Goal: Information Seeking & Learning: Learn about a topic

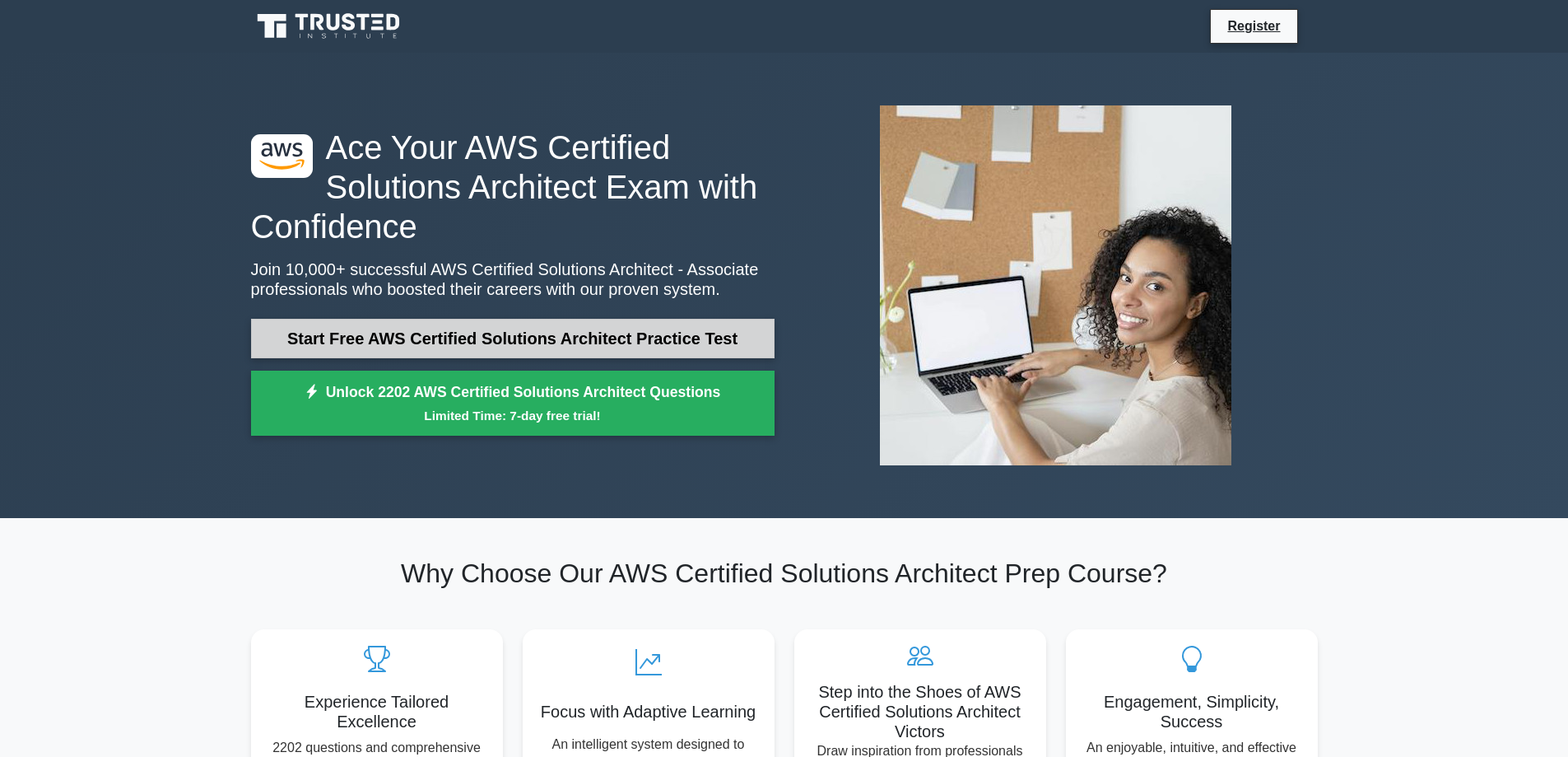
click at [457, 328] on link "Start Free AWS Certified Solutions Architect Practice Test" at bounding box center [513, 338] width 524 height 39
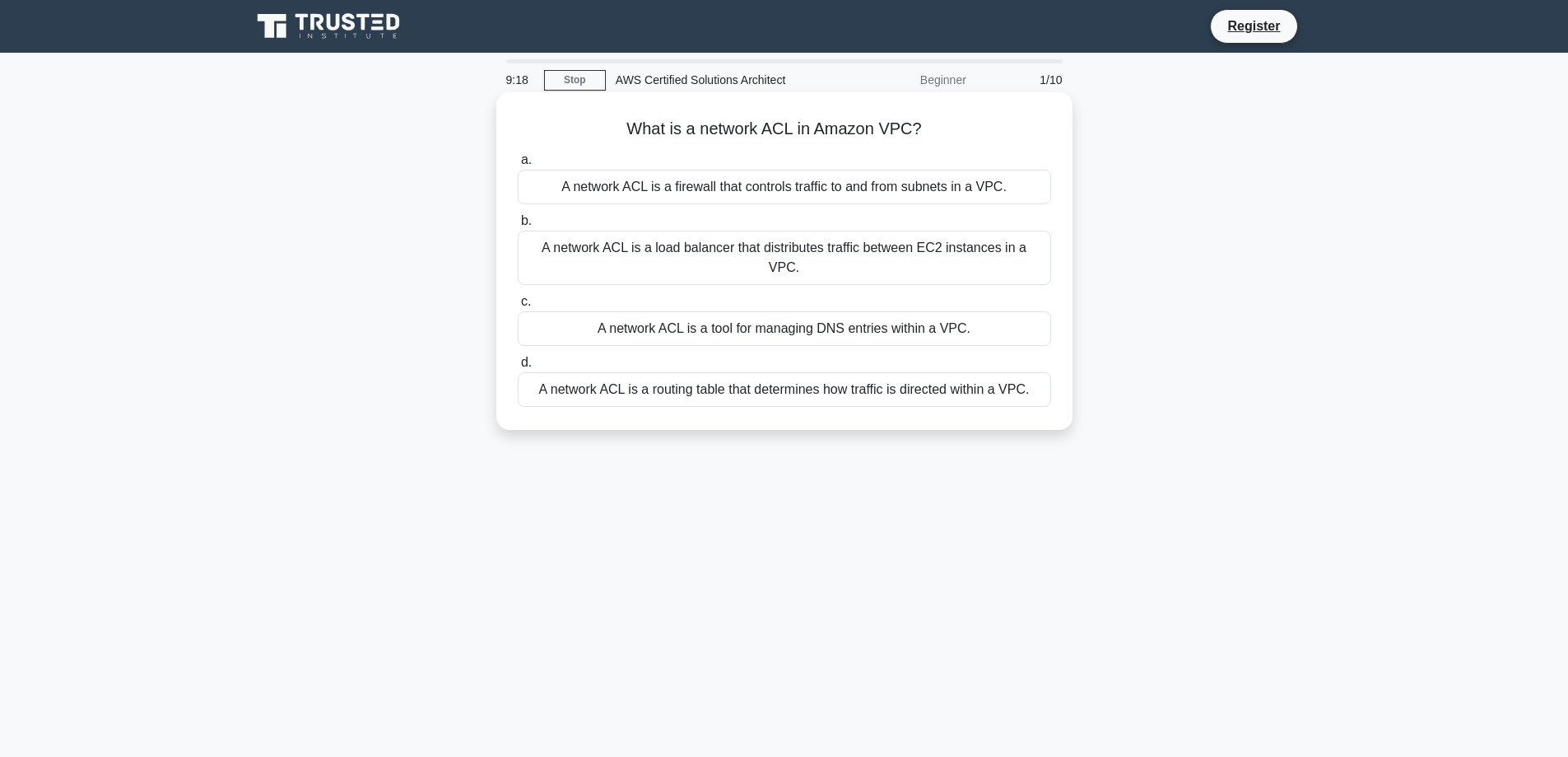
click at [813, 373] on div "A network ACL is a routing table that determines how traffic is directed within…" at bounding box center [784, 389] width 534 height 34
click at [518, 368] on input "d. A network ACL is a routing table that determines how traffic is directed wit…" at bounding box center [518, 362] width 0 height 11
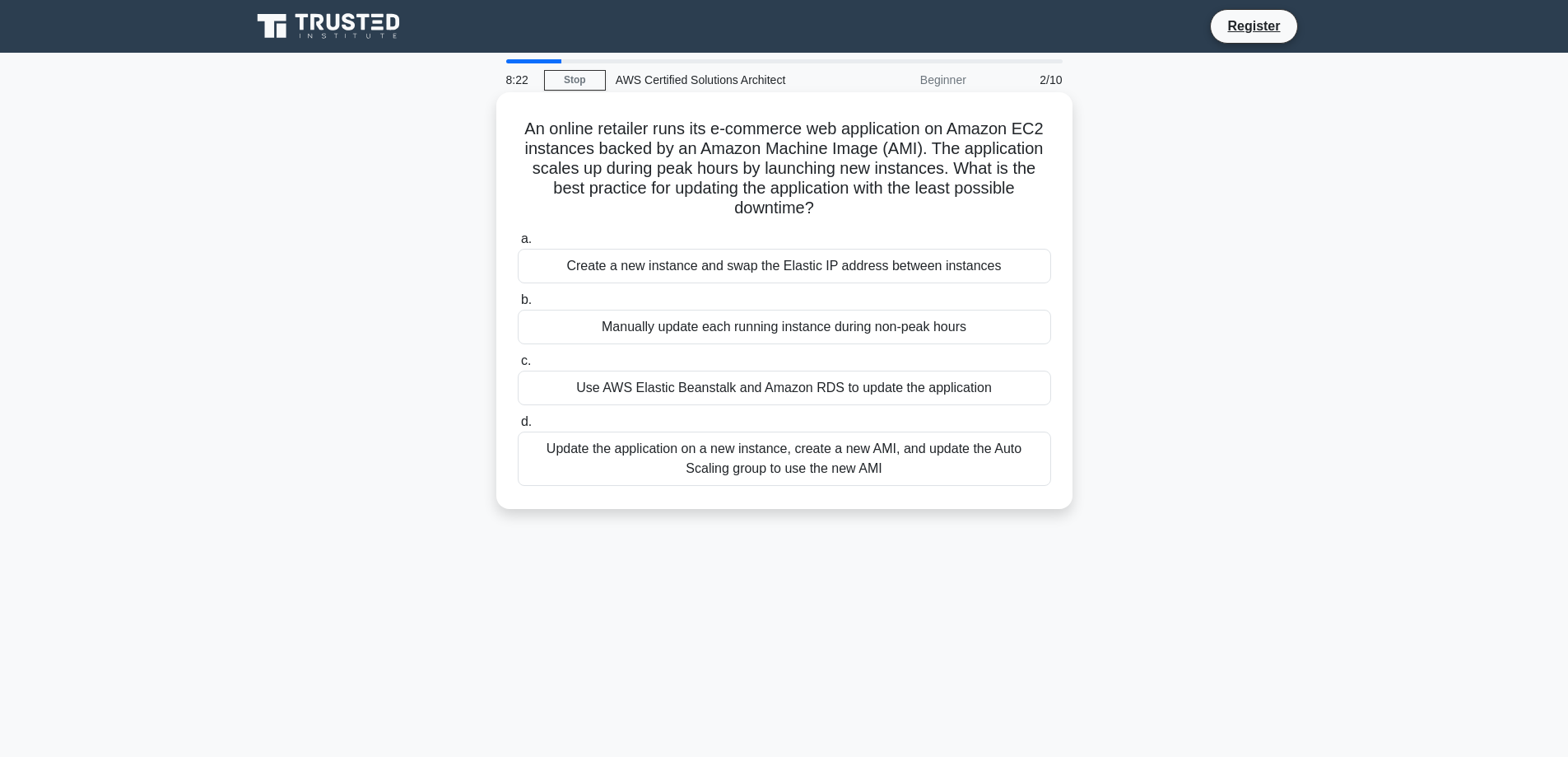
click at [848, 455] on div "Update the application on a new instance, create a new AMI, and update the Auto…" at bounding box center [784, 458] width 534 height 54
click at [518, 427] on input "d. Update the application on a new instance, create a new AMI, and update the A…" at bounding box center [518, 422] width 0 height 11
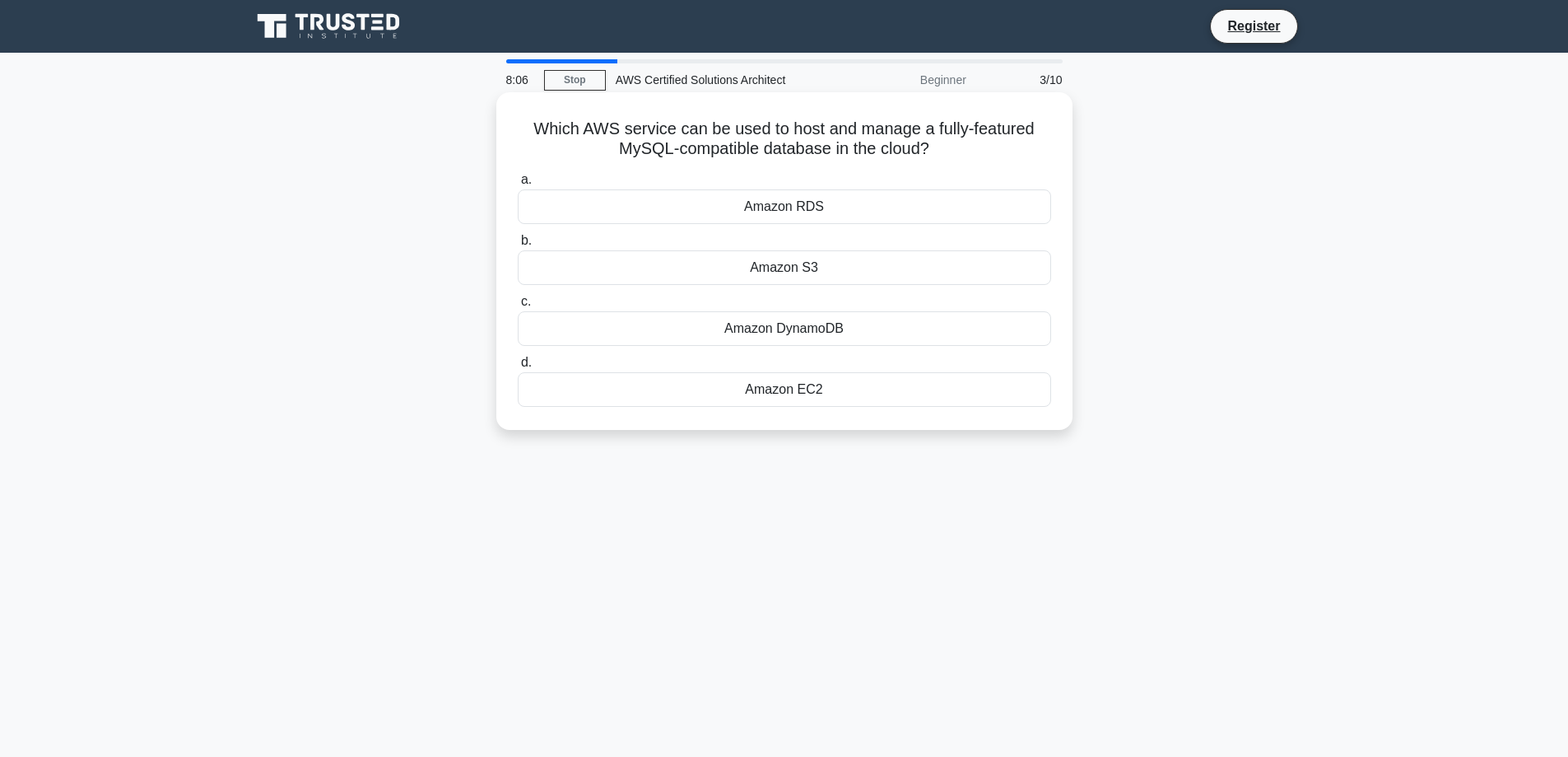
click at [771, 204] on div "Amazon RDS" at bounding box center [784, 206] width 534 height 34
click at [518, 186] on input "a. Amazon RDS" at bounding box center [518, 180] width 0 height 11
click at [712, 273] on div "Amazon S3" at bounding box center [784, 267] width 534 height 34
click at [518, 246] on input "b. Amazon S3" at bounding box center [518, 241] width 0 height 11
click at [777, 272] on div "AWS CloudFormation" at bounding box center [784, 267] width 534 height 34
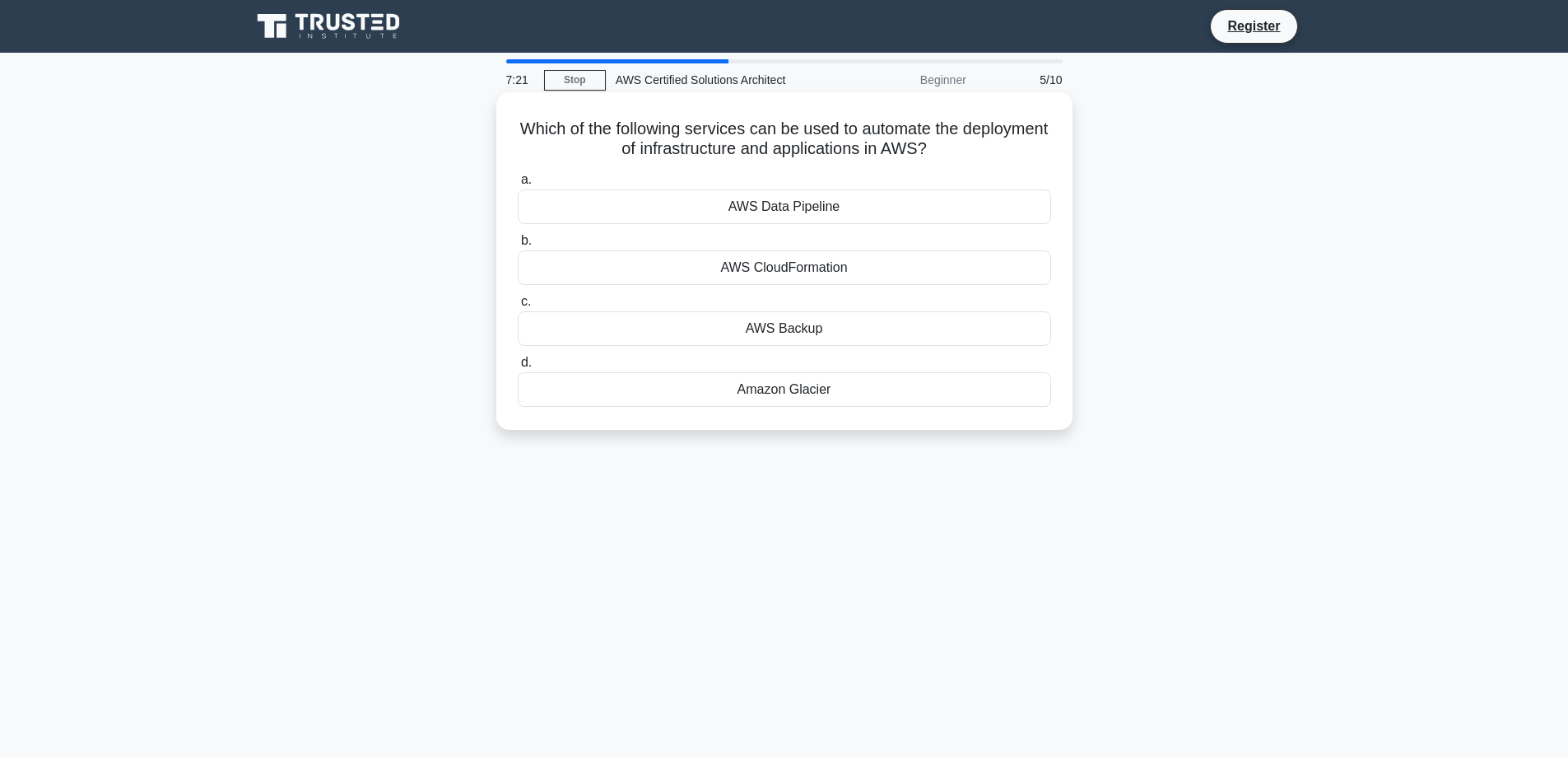
click at [518, 246] on input "b. AWS CloudFormation" at bounding box center [518, 241] width 0 height 11
click at [750, 389] on div "Amazon CloudWatch" at bounding box center [784, 389] width 534 height 34
click at [518, 368] on input "d. Amazon CloudWatch" at bounding box center [518, 362] width 0 height 11
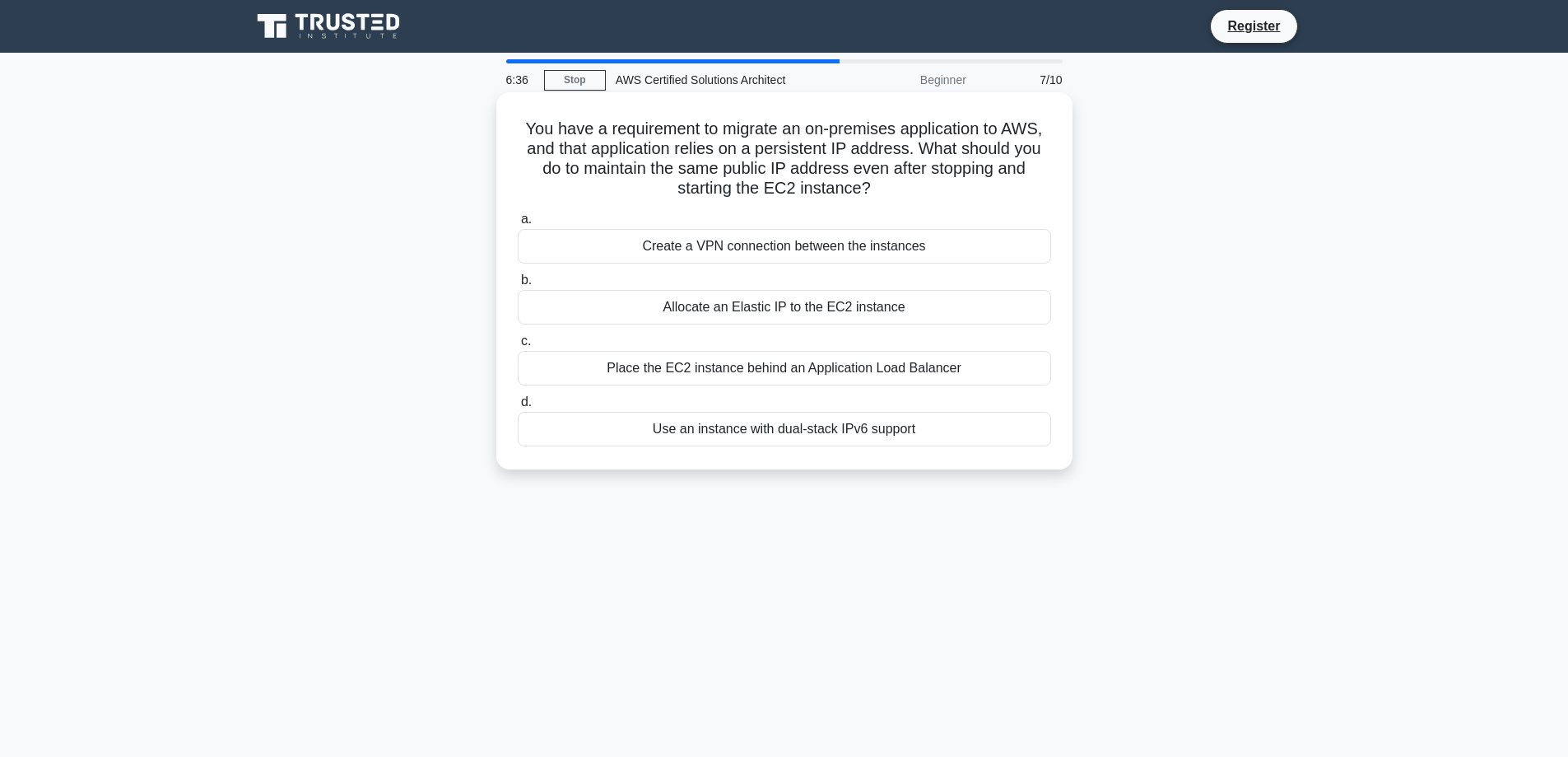
click at [651, 241] on div "Create a VPN connection between the instances" at bounding box center [784, 246] width 534 height 34
click at [518, 225] on input "a. Create a VPN connection between the instances" at bounding box center [518, 219] width 0 height 11
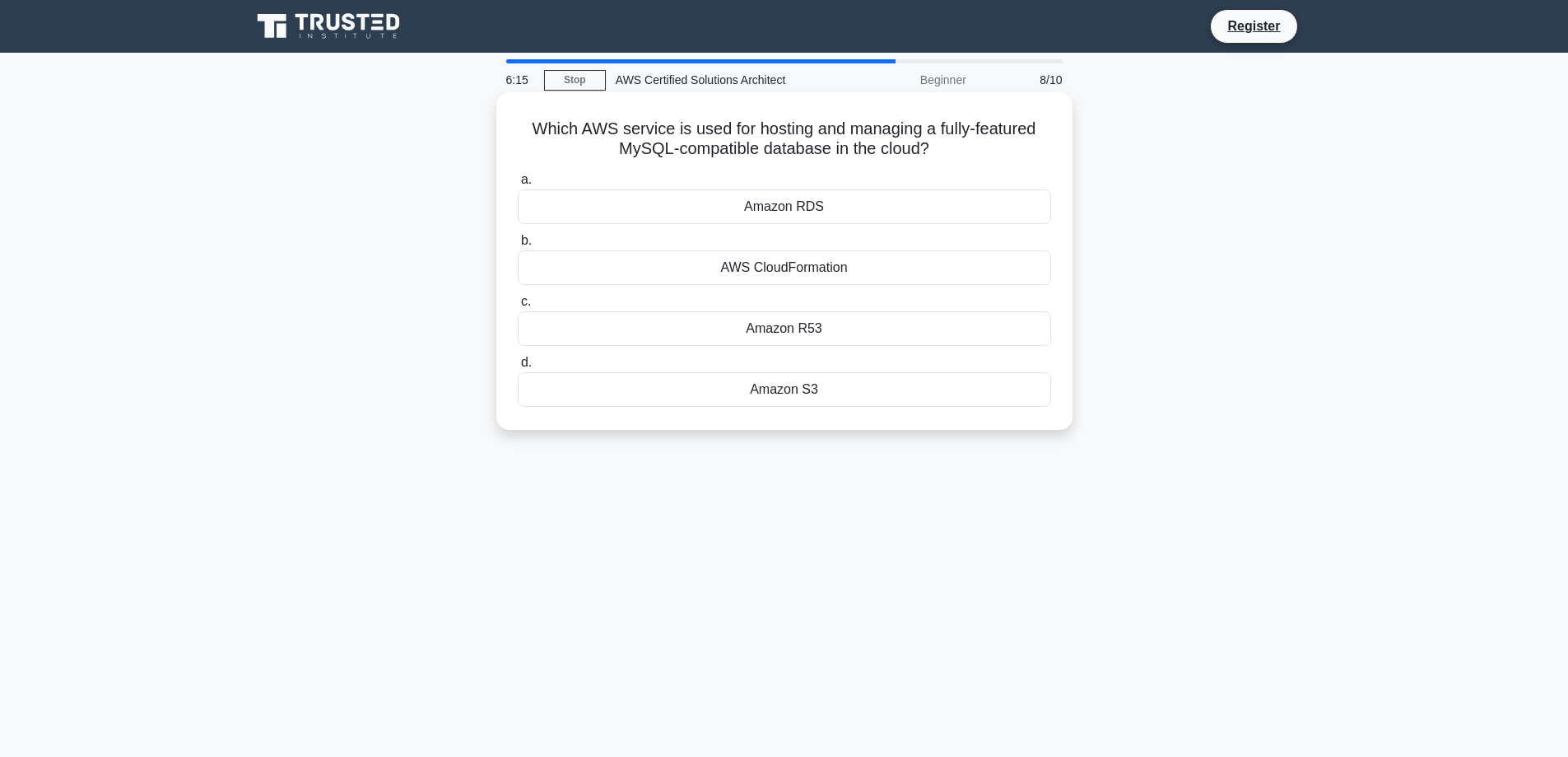
click at [811, 202] on div "Amazon RDS" at bounding box center [784, 206] width 534 height 34
click at [518, 186] on input "a. Amazon RDS" at bounding box center [518, 180] width 0 height 11
click at [819, 330] on div "AWS IAM" at bounding box center [784, 328] width 534 height 34
click at [518, 307] on input "c. AWS IAM" at bounding box center [518, 301] width 0 height 11
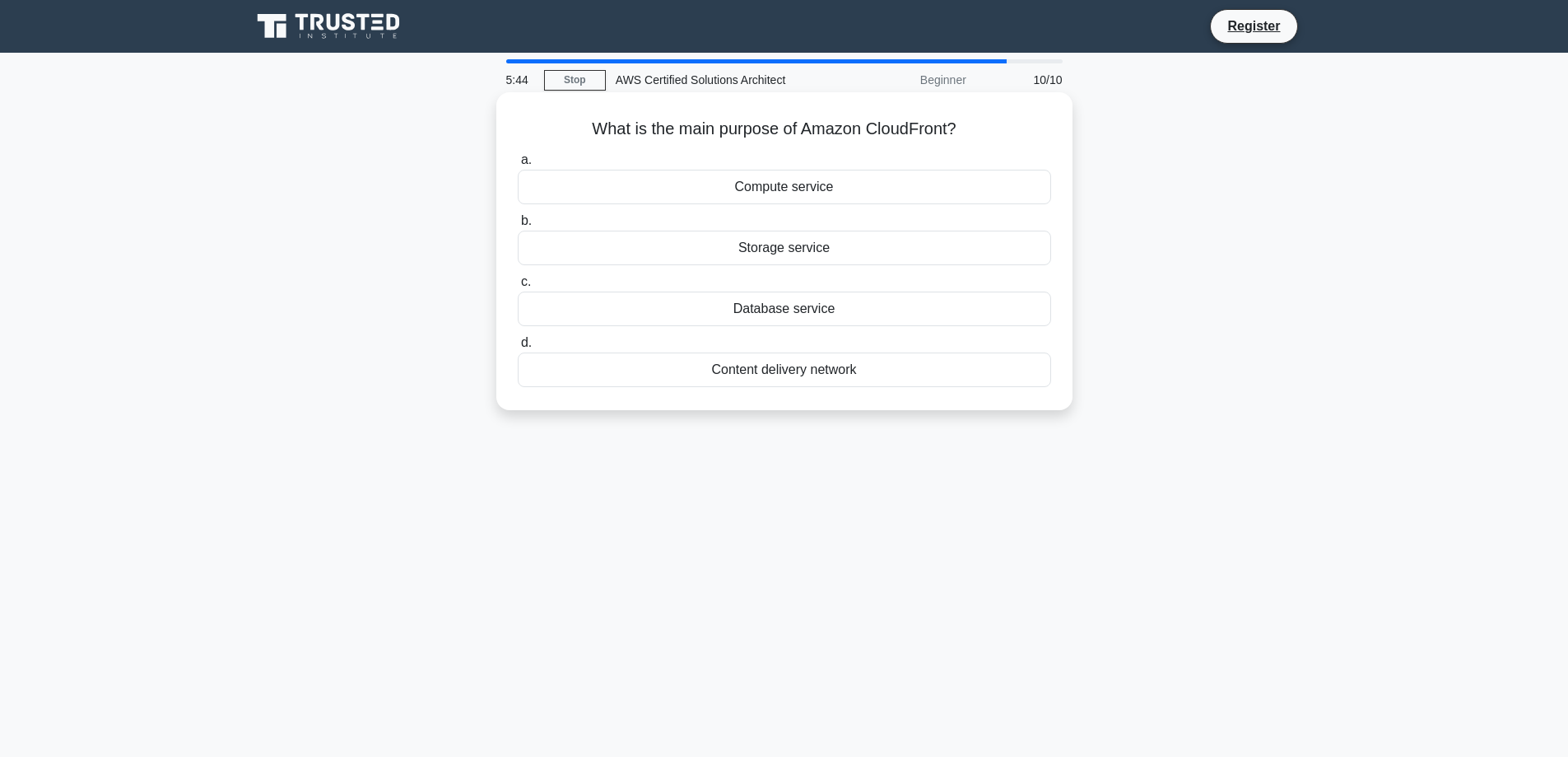
click at [769, 250] on div "Storage service" at bounding box center [784, 248] width 534 height 34
click at [518, 227] on input "b. Storage service" at bounding box center [518, 221] width 0 height 11
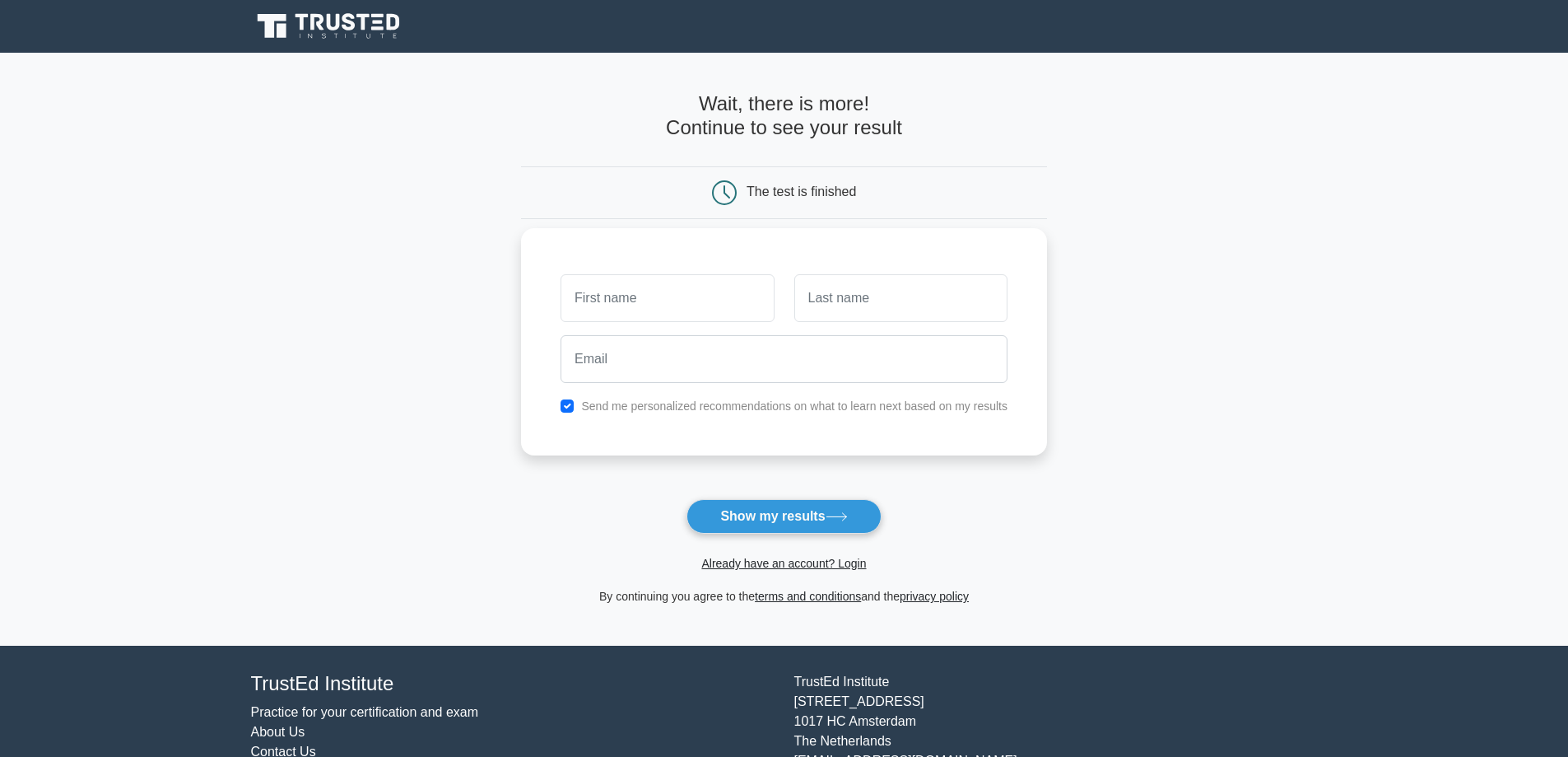
click at [708, 294] on input "text" at bounding box center [667, 298] width 213 height 48
type input "arsalan"
click at [887, 301] on input "text" at bounding box center [901, 298] width 213 height 48
click at [772, 514] on button "Show my results" at bounding box center [784, 516] width 194 height 34
click at [849, 298] on input "text" at bounding box center [901, 298] width 213 height 48
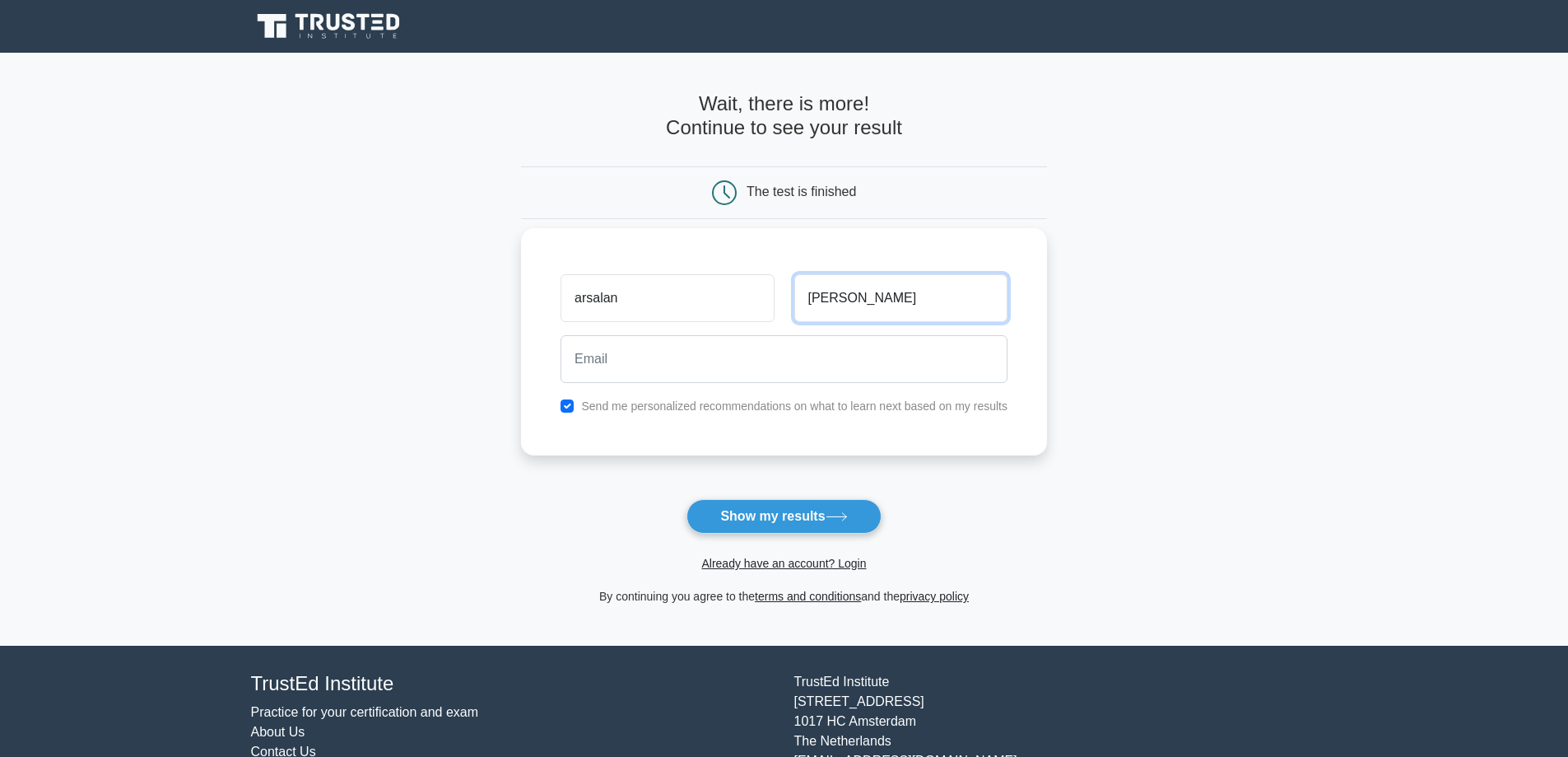
type input "qayum"
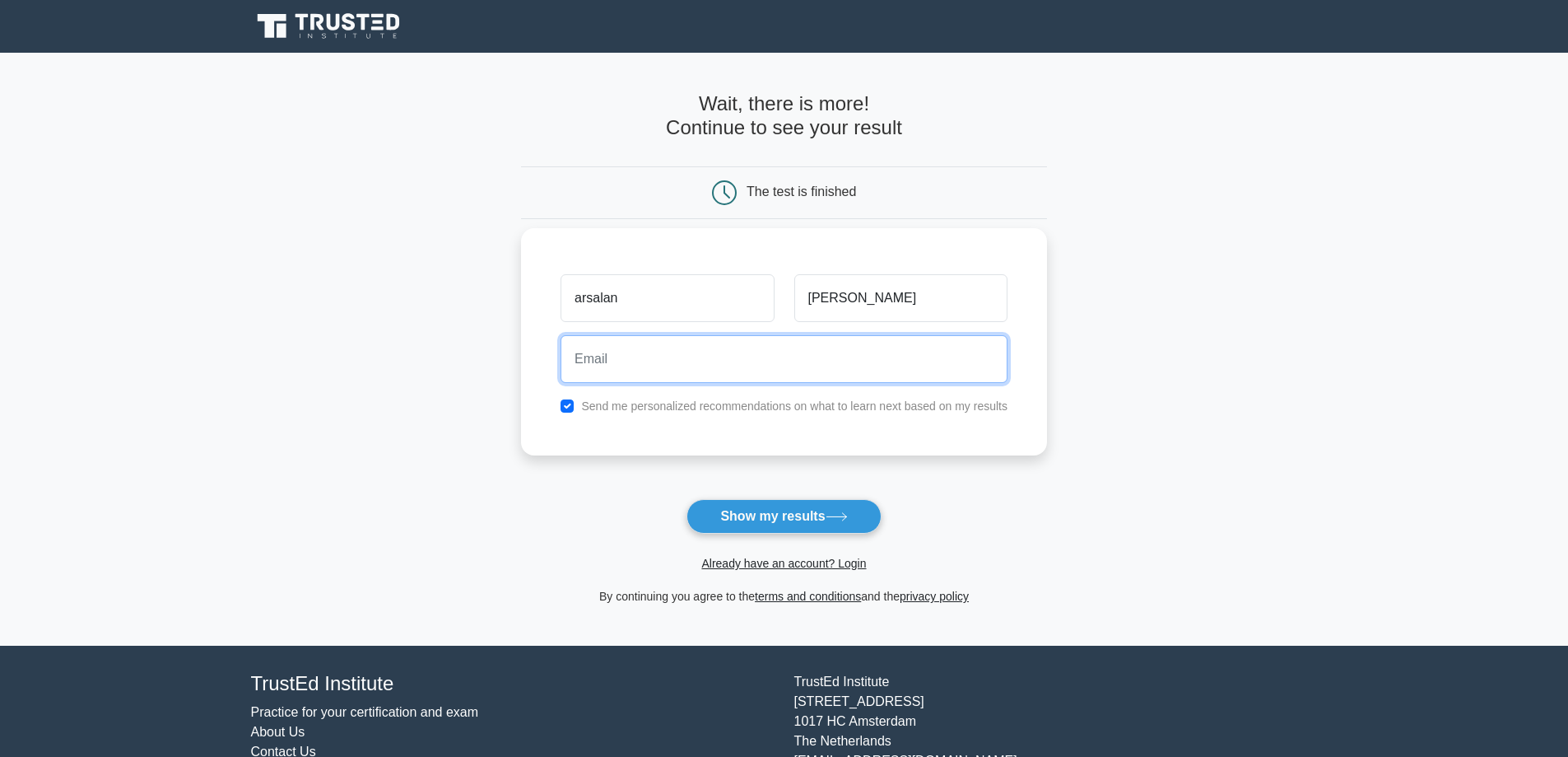
click at [711, 379] on input "email" at bounding box center [784, 359] width 447 height 48
type input "arsalanqayum09@gmail.com"
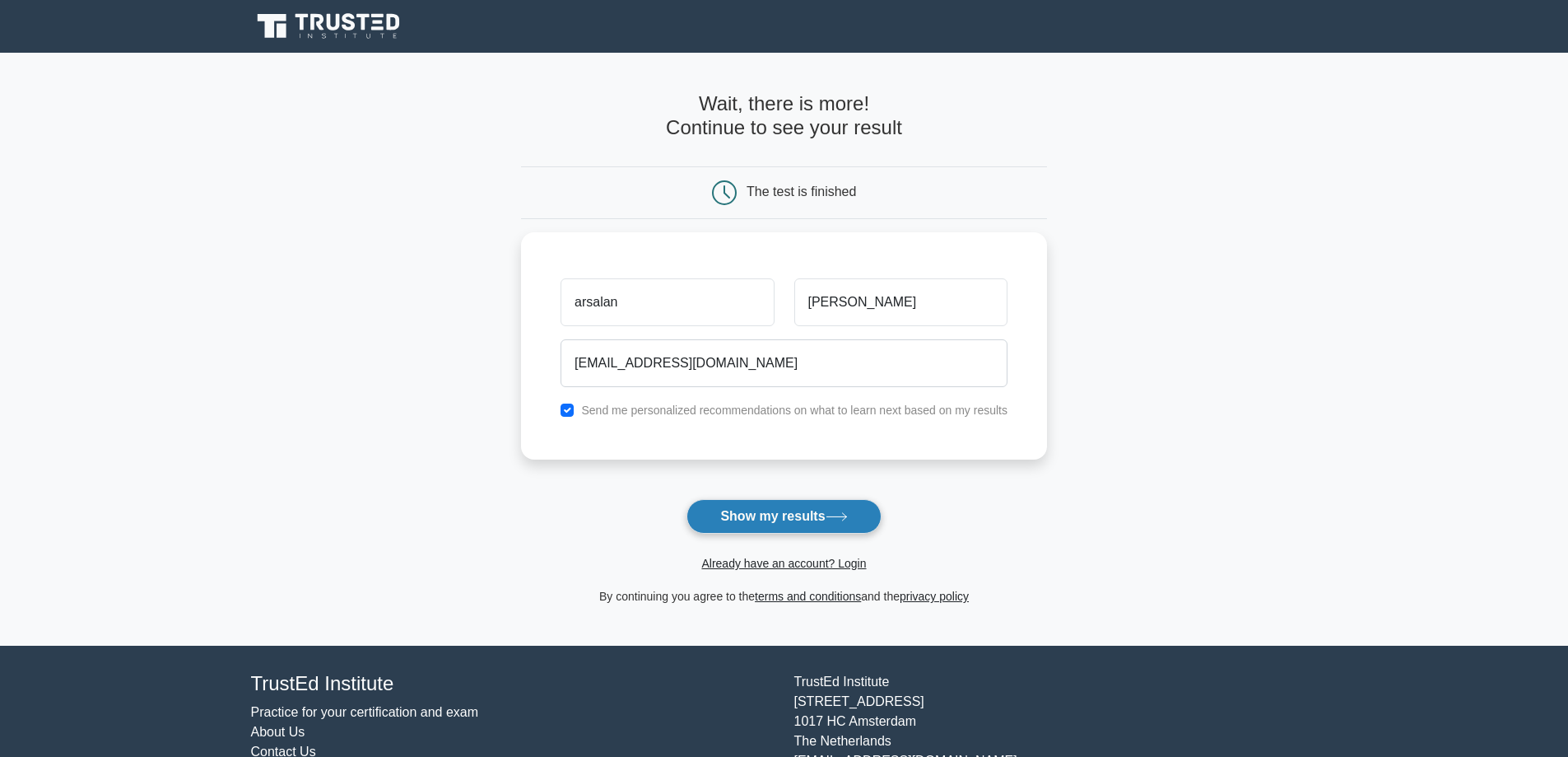
click at [804, 522] on button "Show my results" at bounding box center [784, 516] width 194 height 34
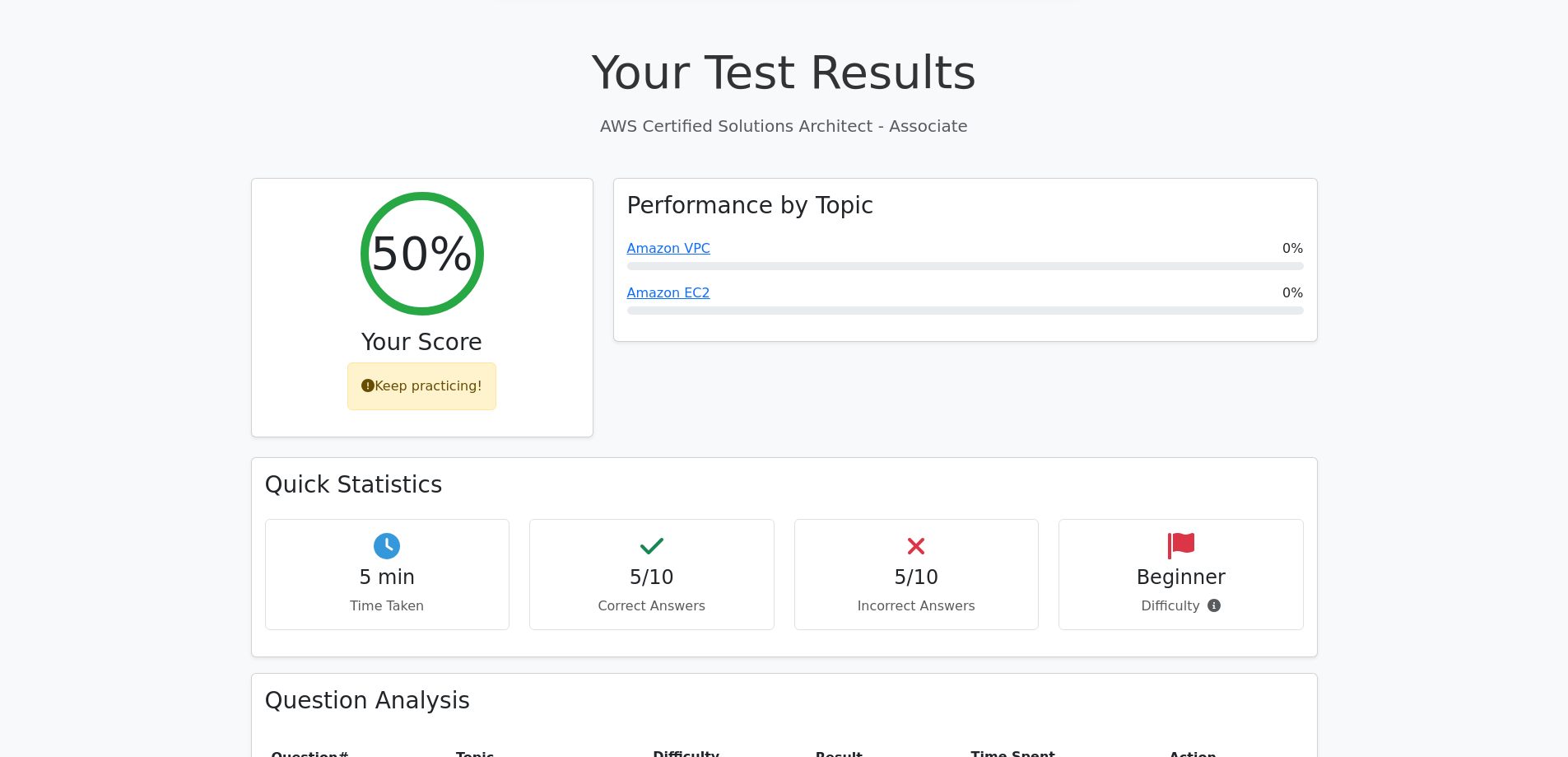
scroll to position [494, 0]
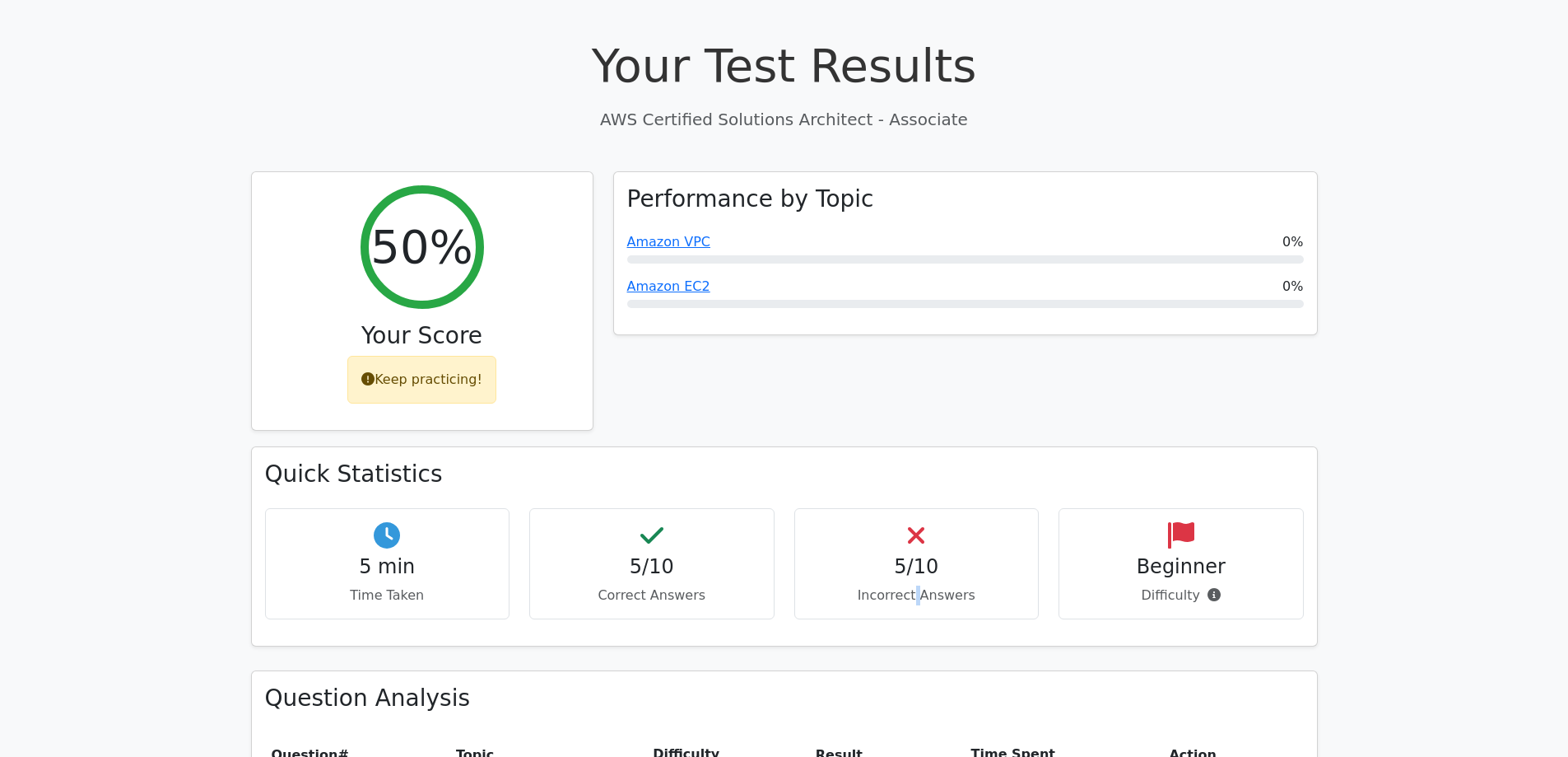
click at [921, 586] on p "Incorrect Answers" at bounding box center [917, 596] width 217 height 20
click at [652, 508] on div "5/10 Correct Answers" at bounding box center [651, 563] width 245 height 111
click at [644, 522] on icon at bounding box center [652, 535] width 23 height 27
drag, startPoint x: 639, startPoint y: 528, endPoint x: 682, endPoint y: 524, distance: 43.2
click at [643, 586] on p "Correct Answers" at bounding box center [652, 596] width 217 height 20
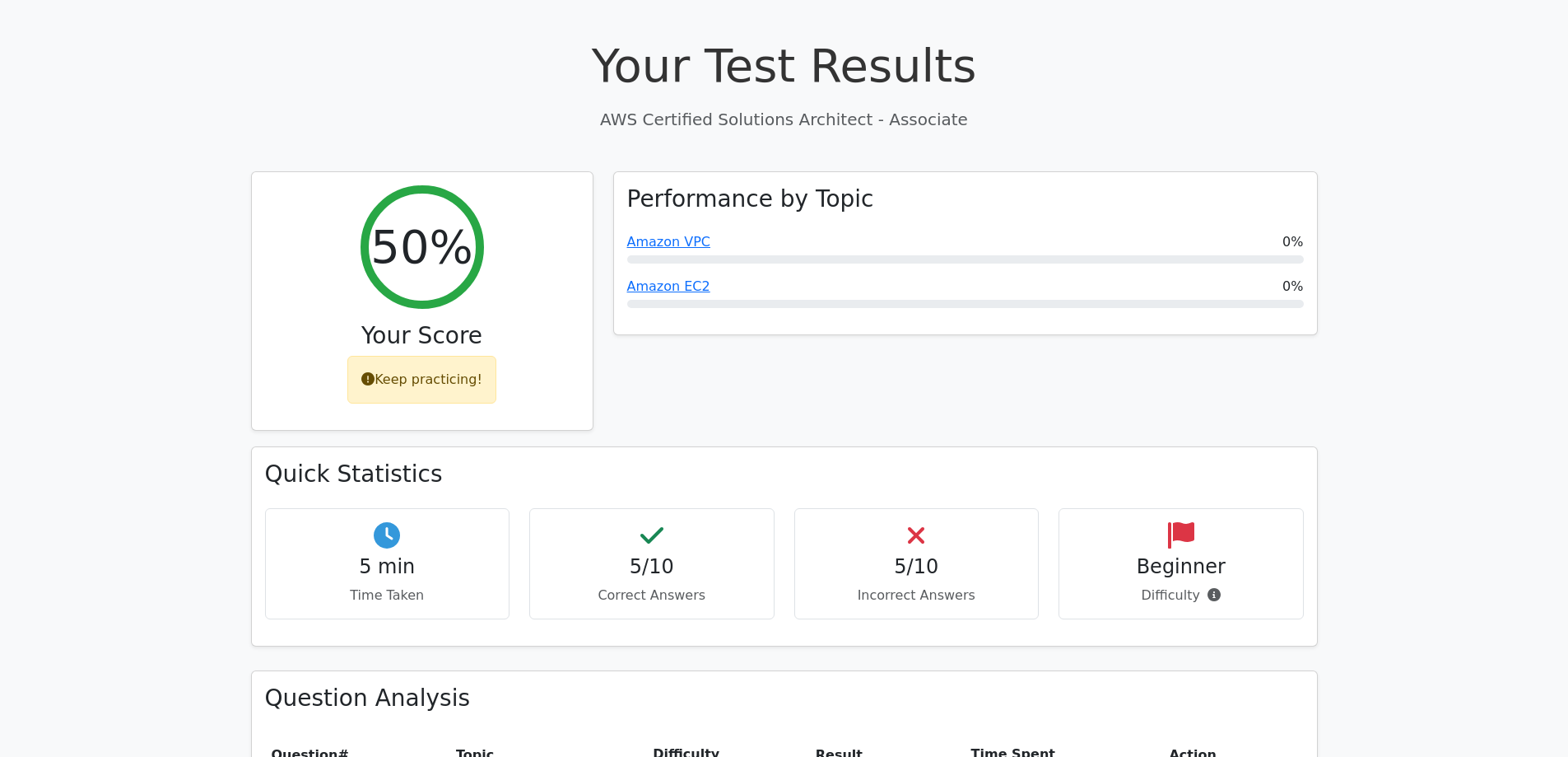
click at [661, 586] on p "Correct Answers" at bounding box center [652, 596] width 217 height 20
click at [648, 555] on h4 "5/10" at bounding box center [652, 567] width 217 height 24
click at [659, 522] on icon at bounding box center [652, 535] width 23 height 27
click at [351, 555] on h4 "5 min" at bounding box center [388, 567] width 217 height 24
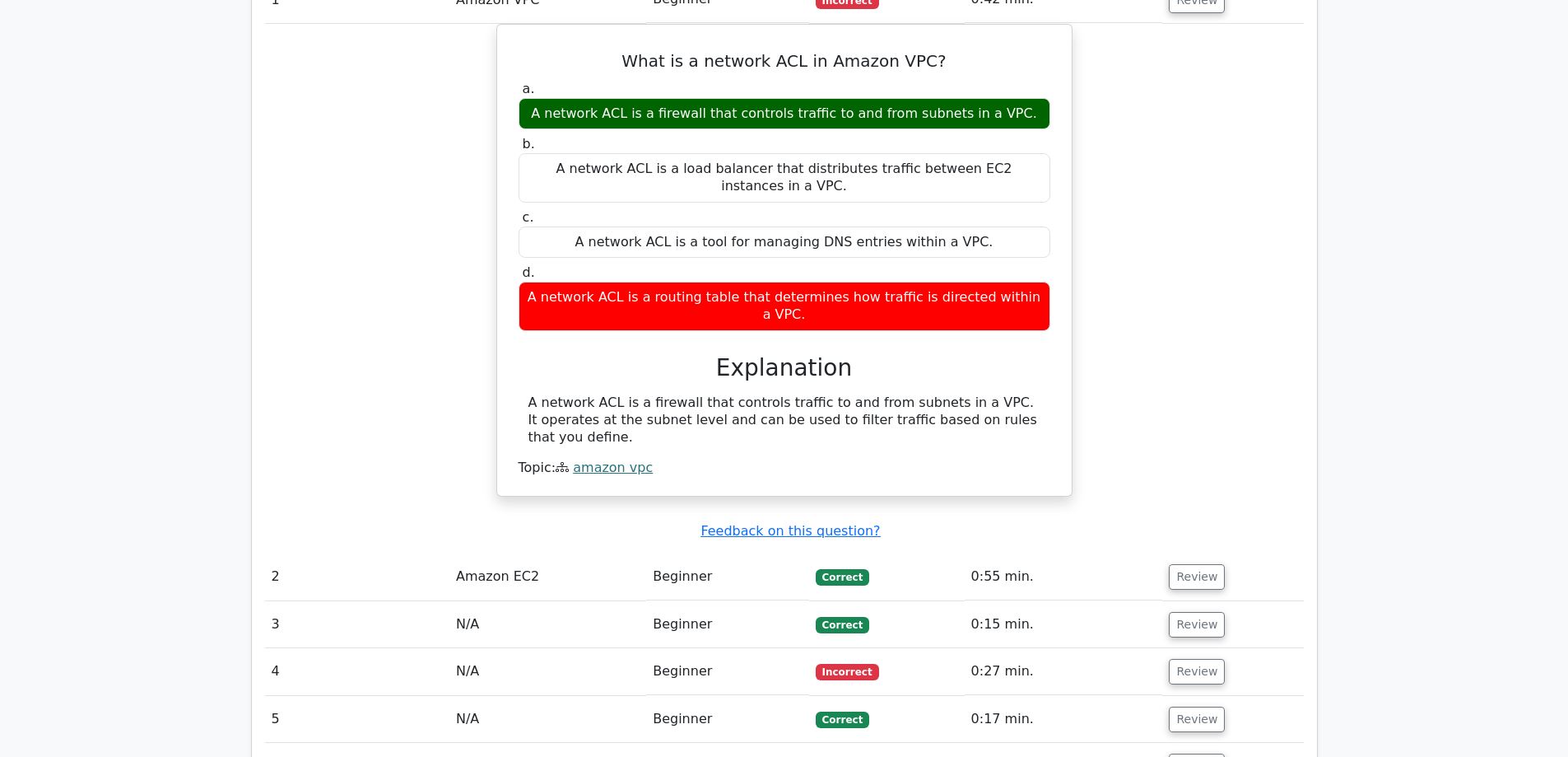
scroll to position [1317, 0]
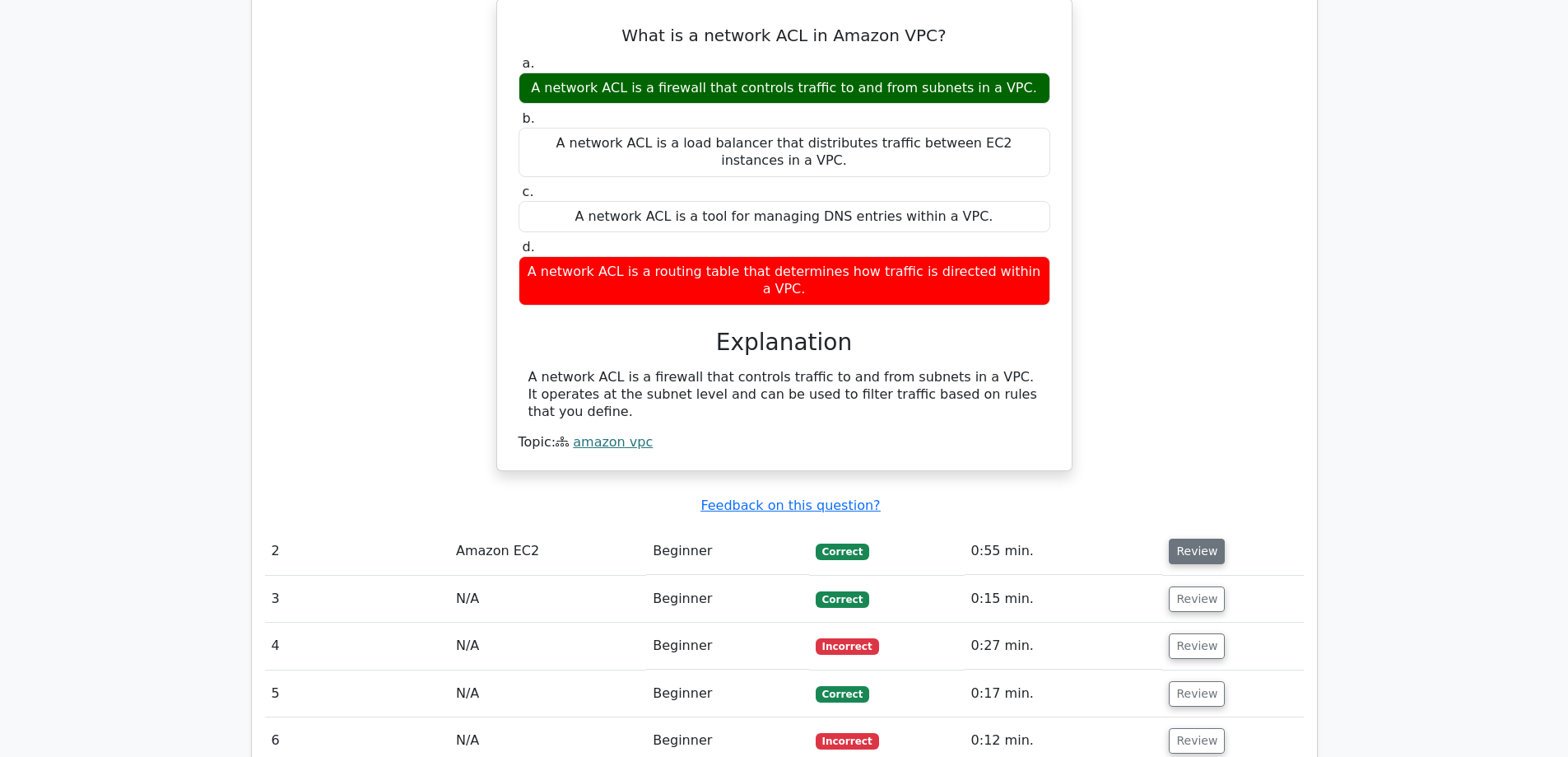
click at [1191, 539] on button "Review" at bounding box center [1197, 551] width 56 height 26
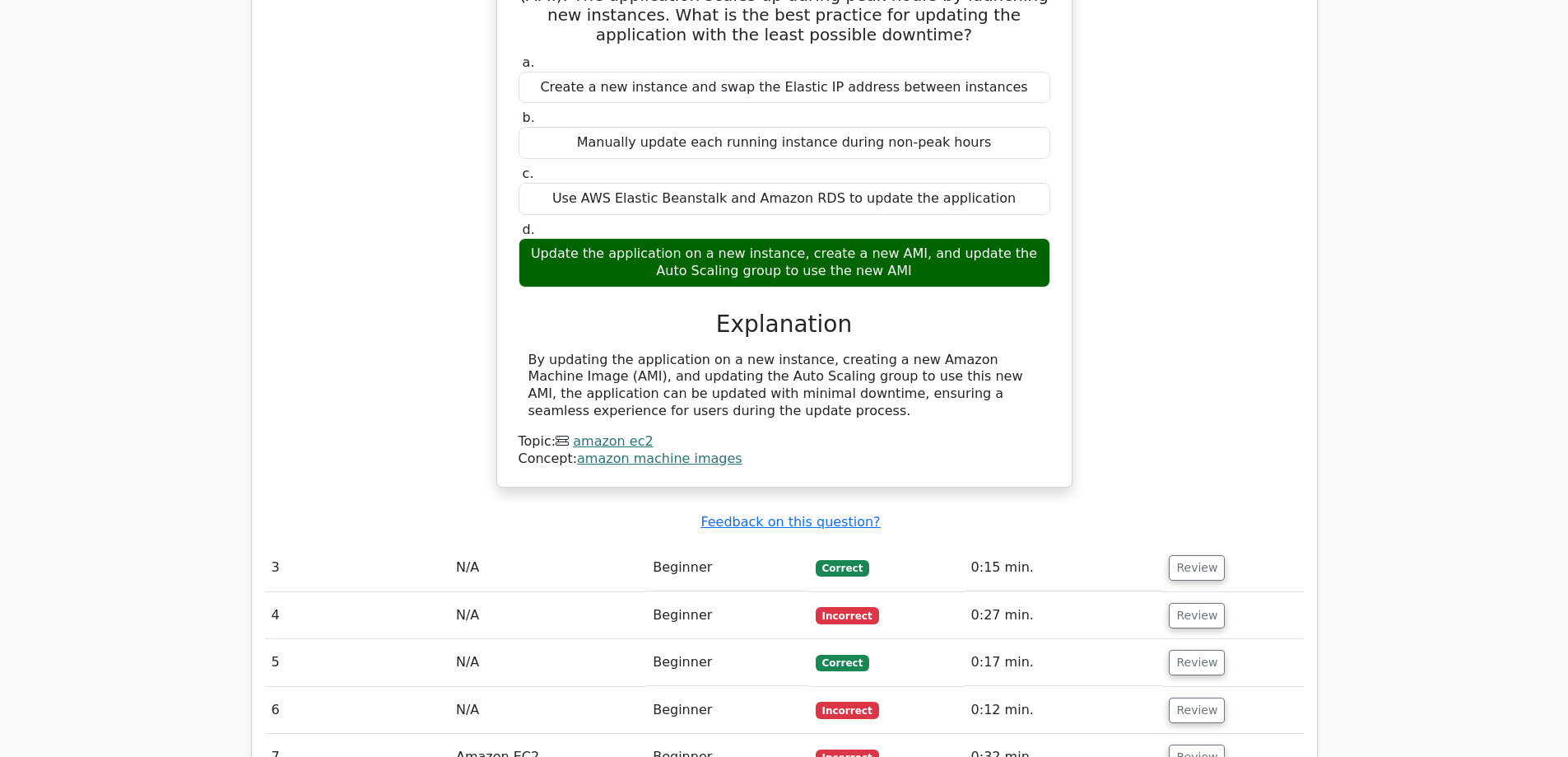
scroll to position [1977, 0]
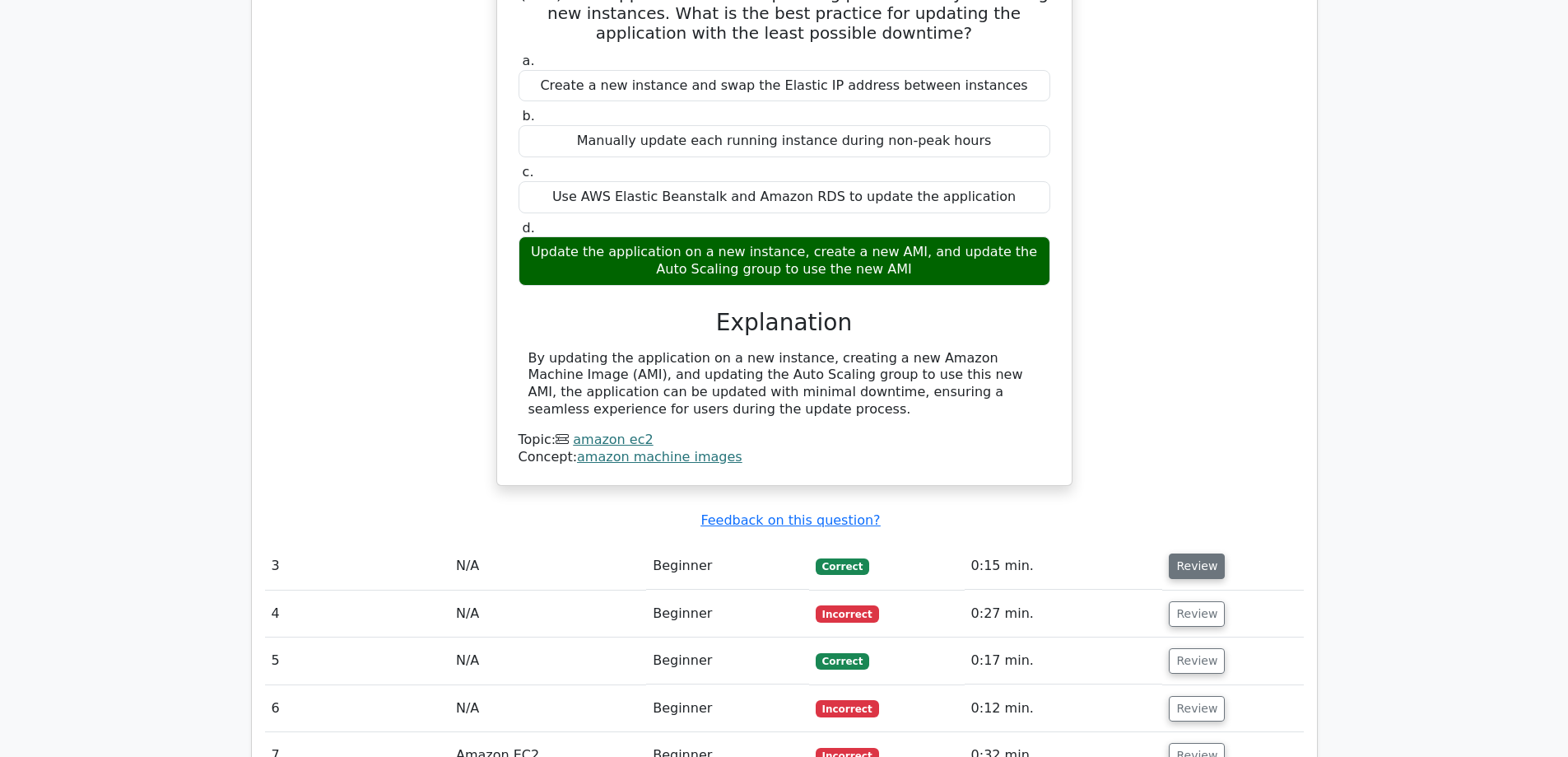
click at [1200, 554] on button "Review" at bounding box center [1197, 566] width 56 height 26
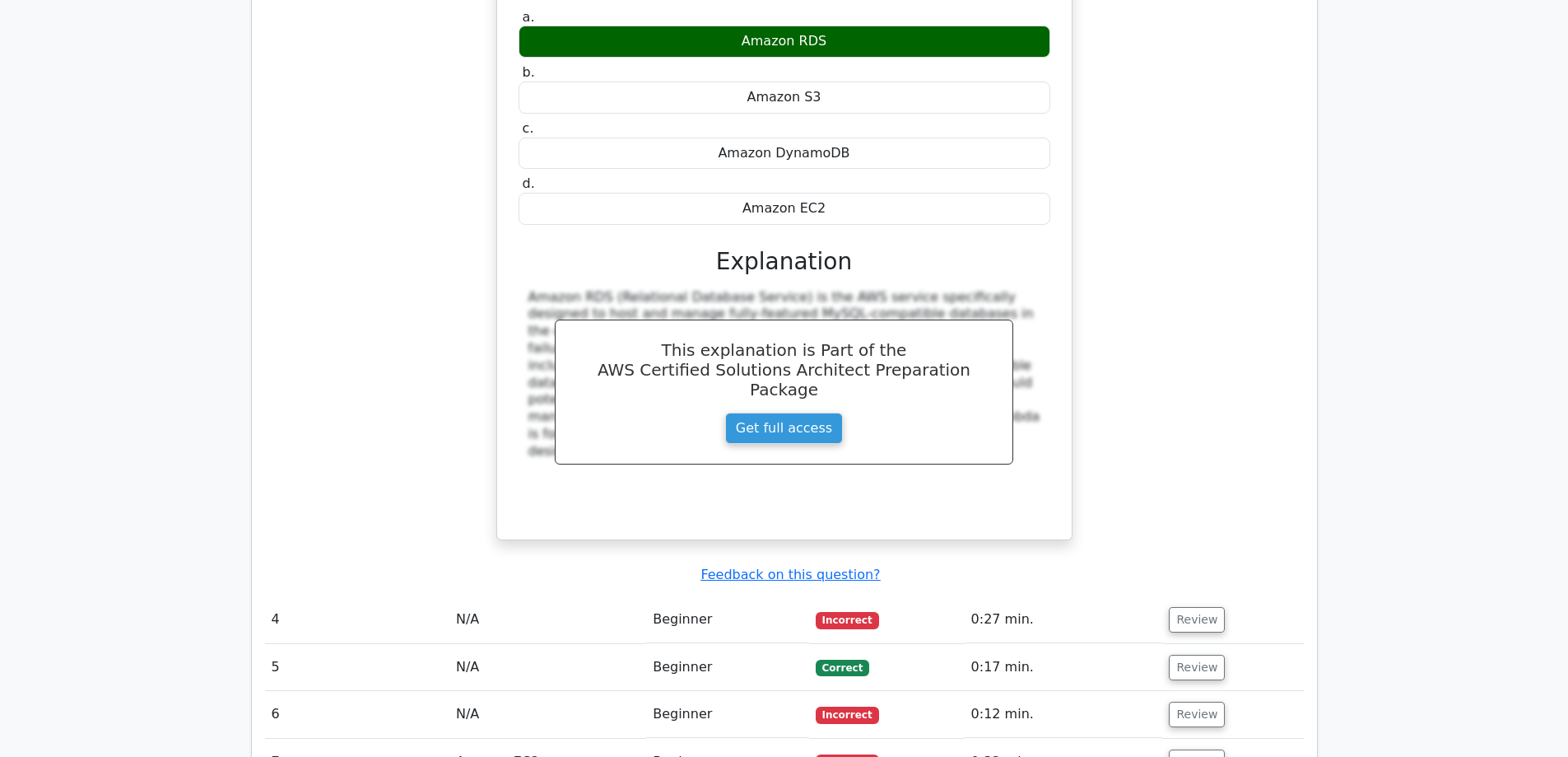
scroll to position [2635, 0]
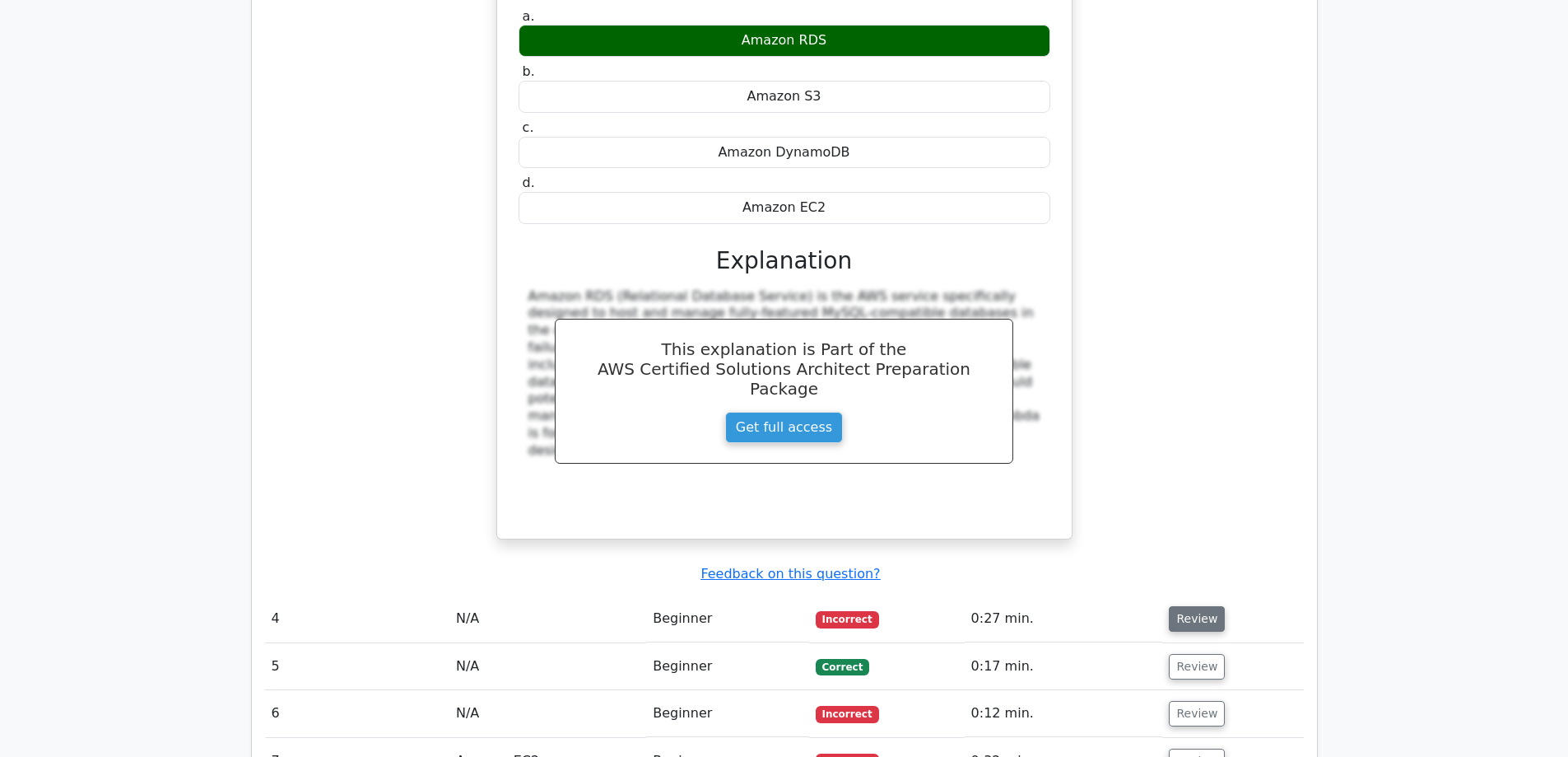
click at [1200, 606] on button "Review" at bounding box center [1197, 619] width 56 height 26
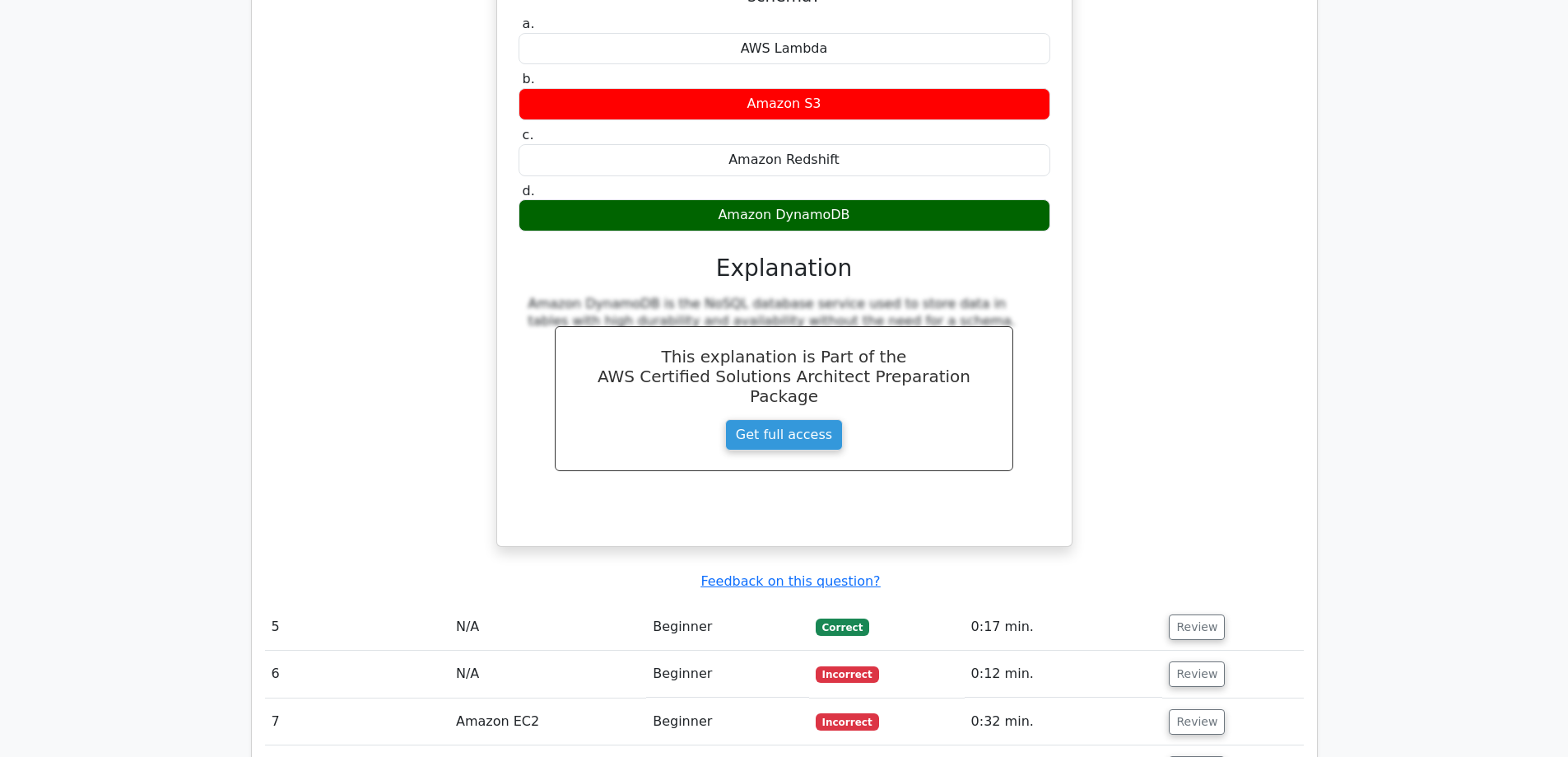
scroll to position [3376, 0]
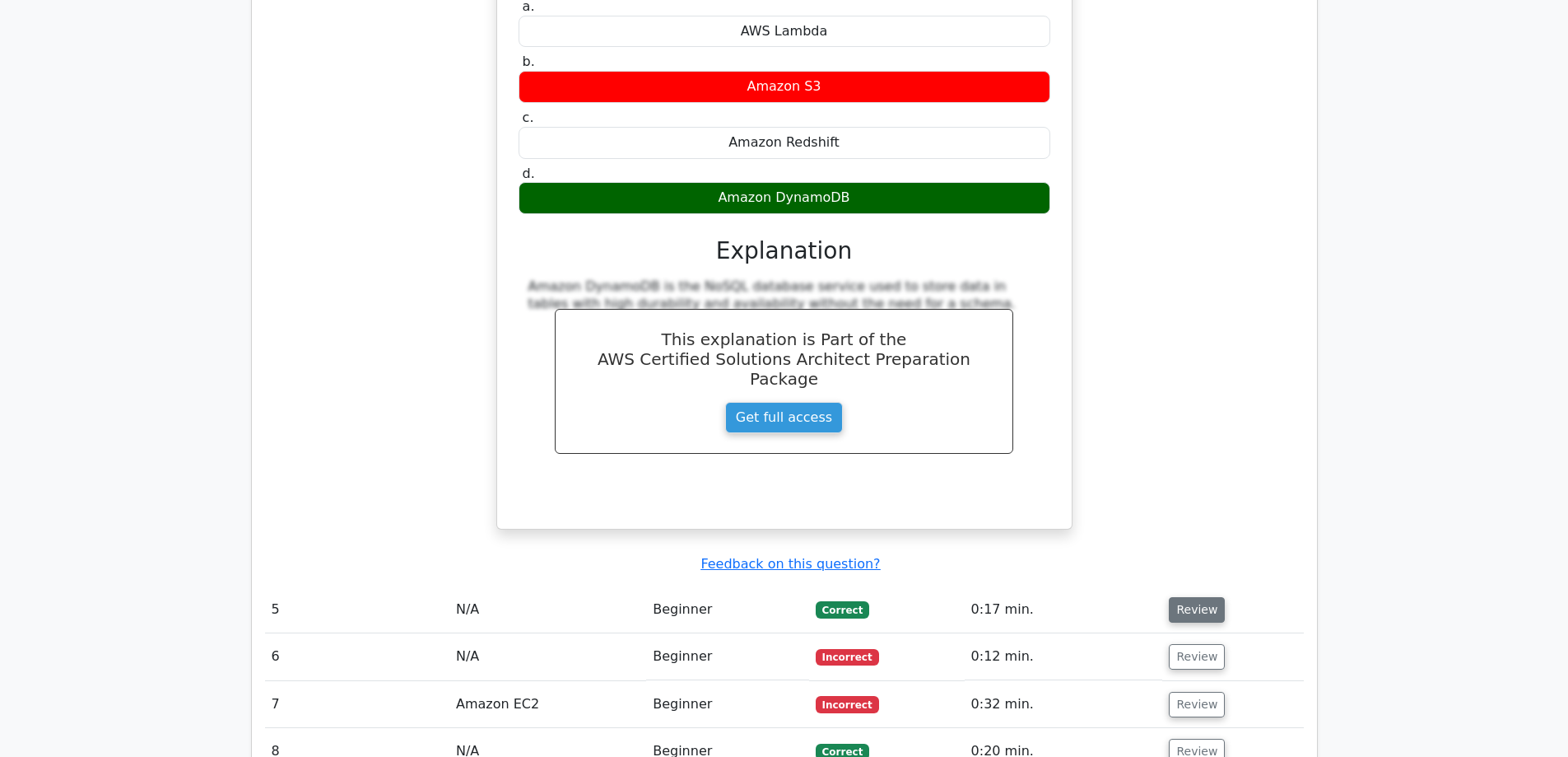
click at [1204, 597] on button "Review" at bounding box center [1197, 610] width 56 height 26
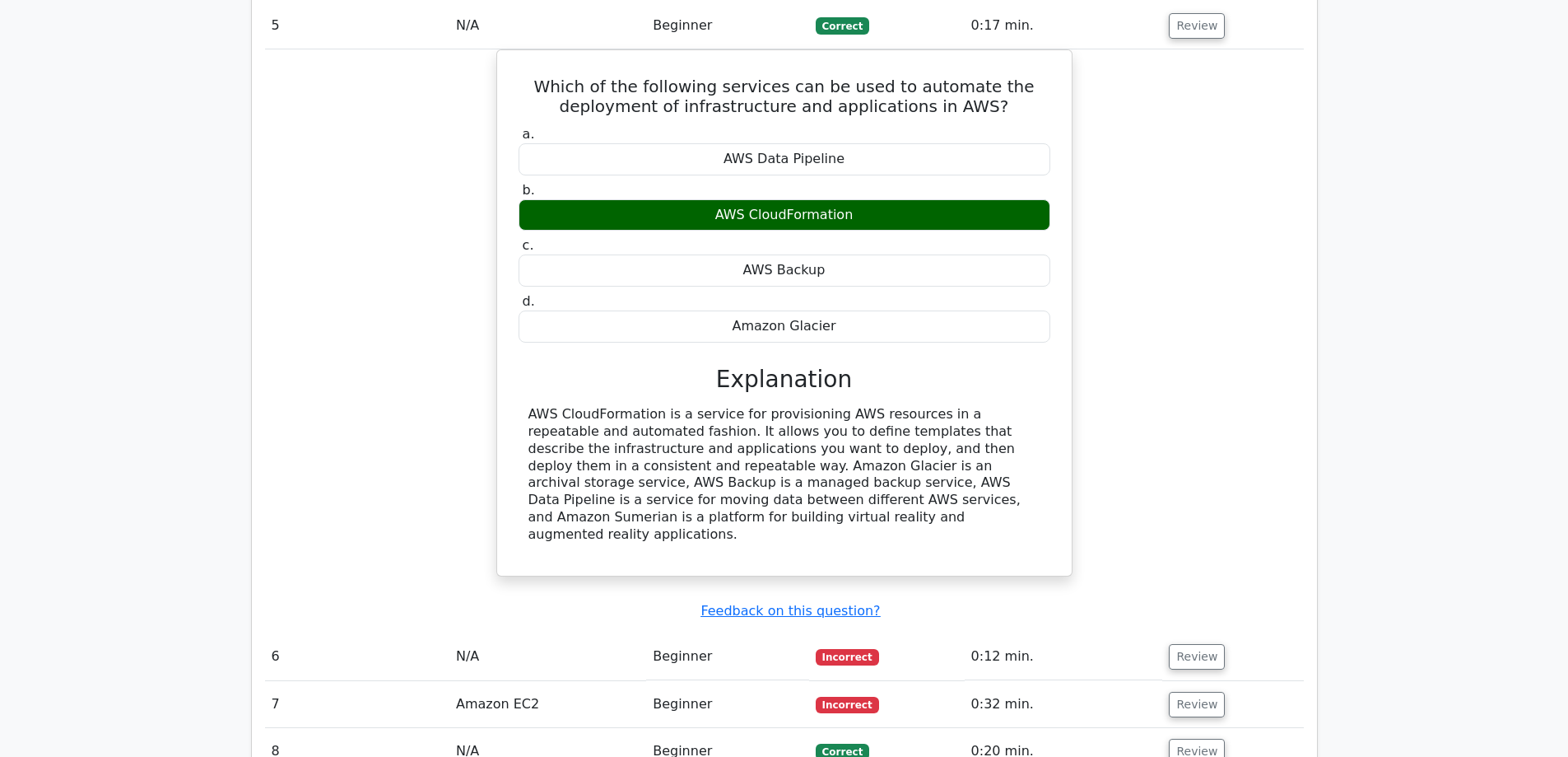
scroll to position [4035, 0]
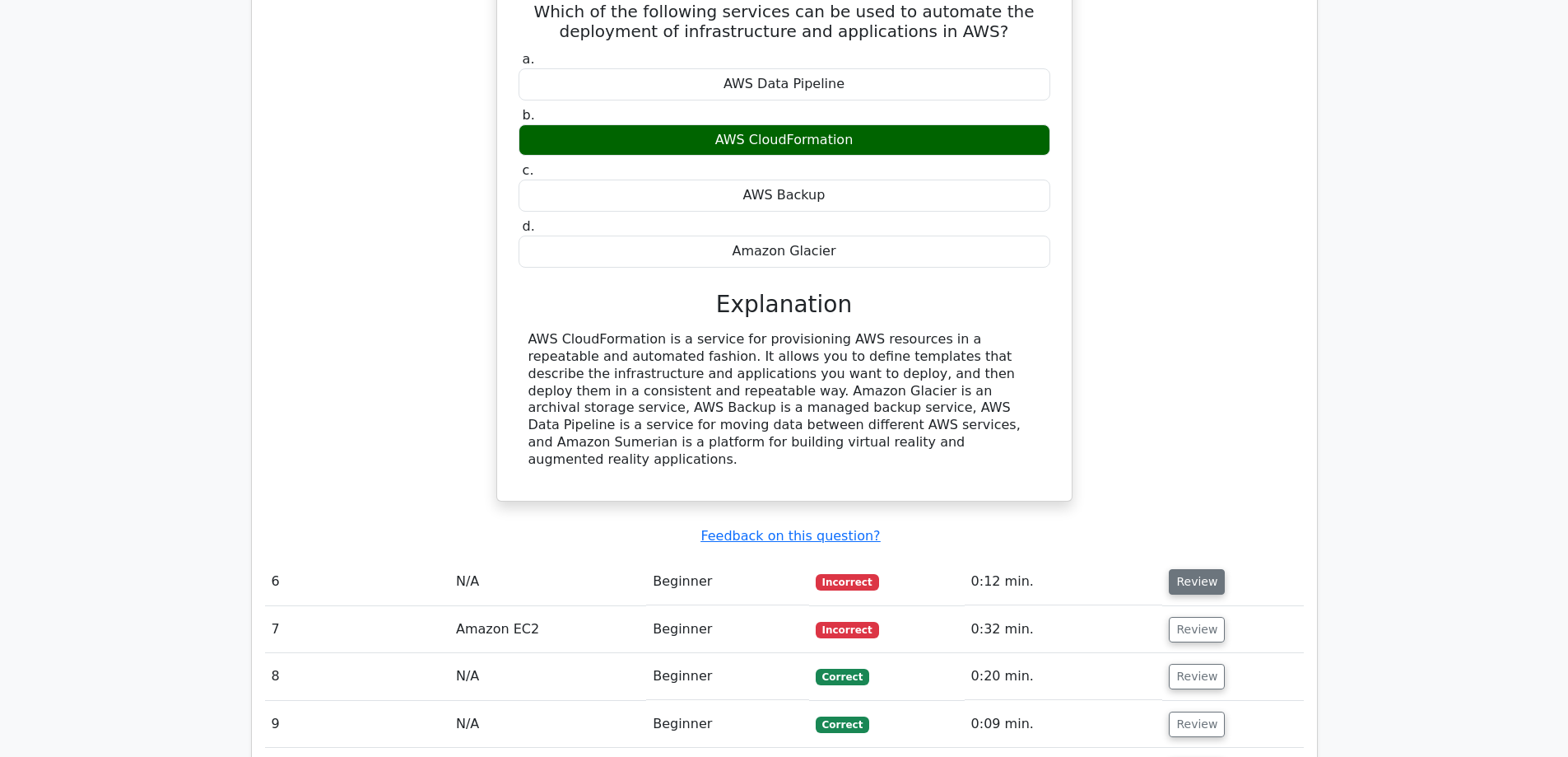
click at [1195, 569] on button "Review" at bounding box center [1197, 581] width 56 height 26
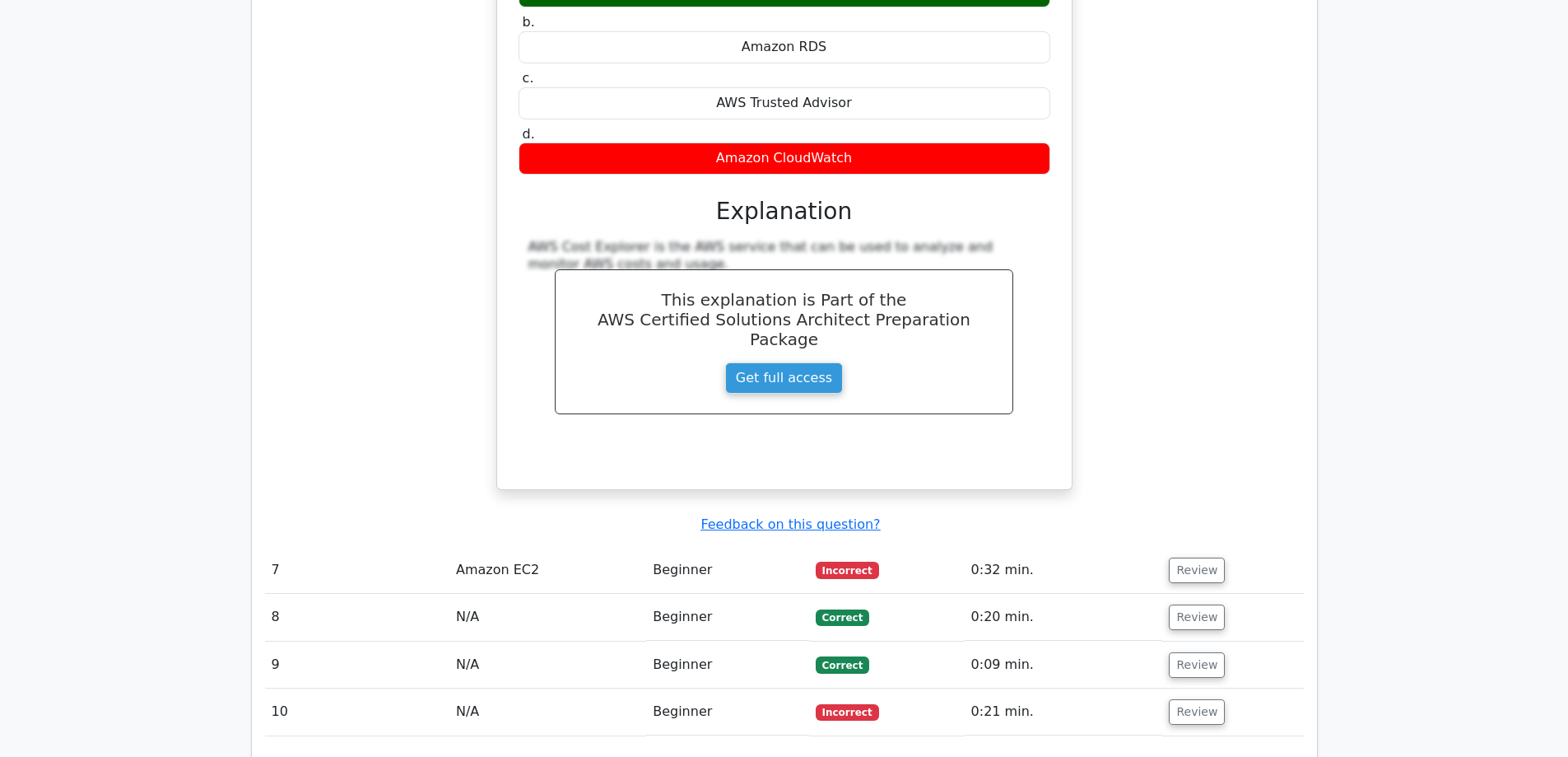
scroll to position [4776, 0]
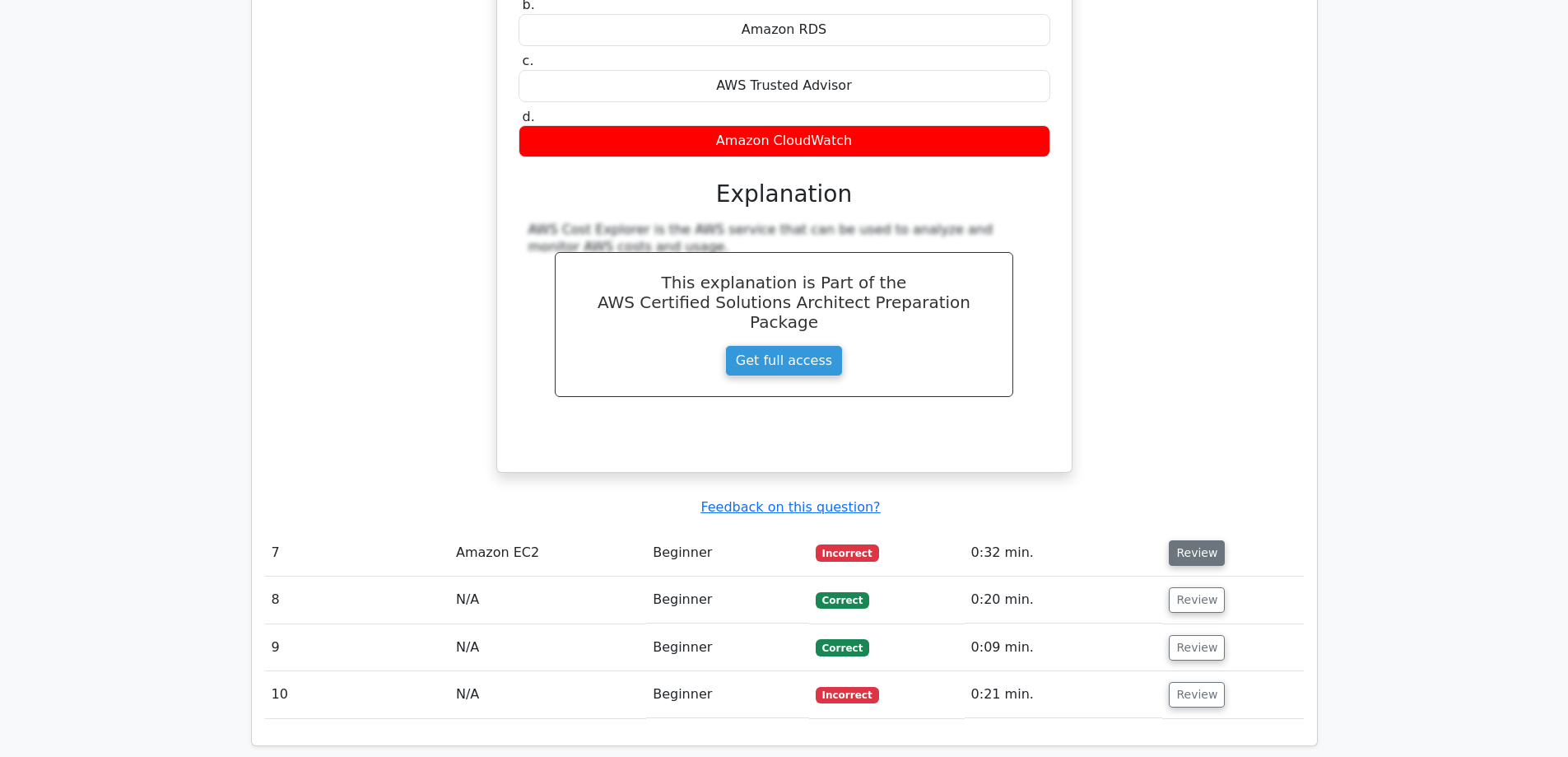
click at [1182, 540] on button "Review" at bounding box center [1197, 553] width 56 height 26
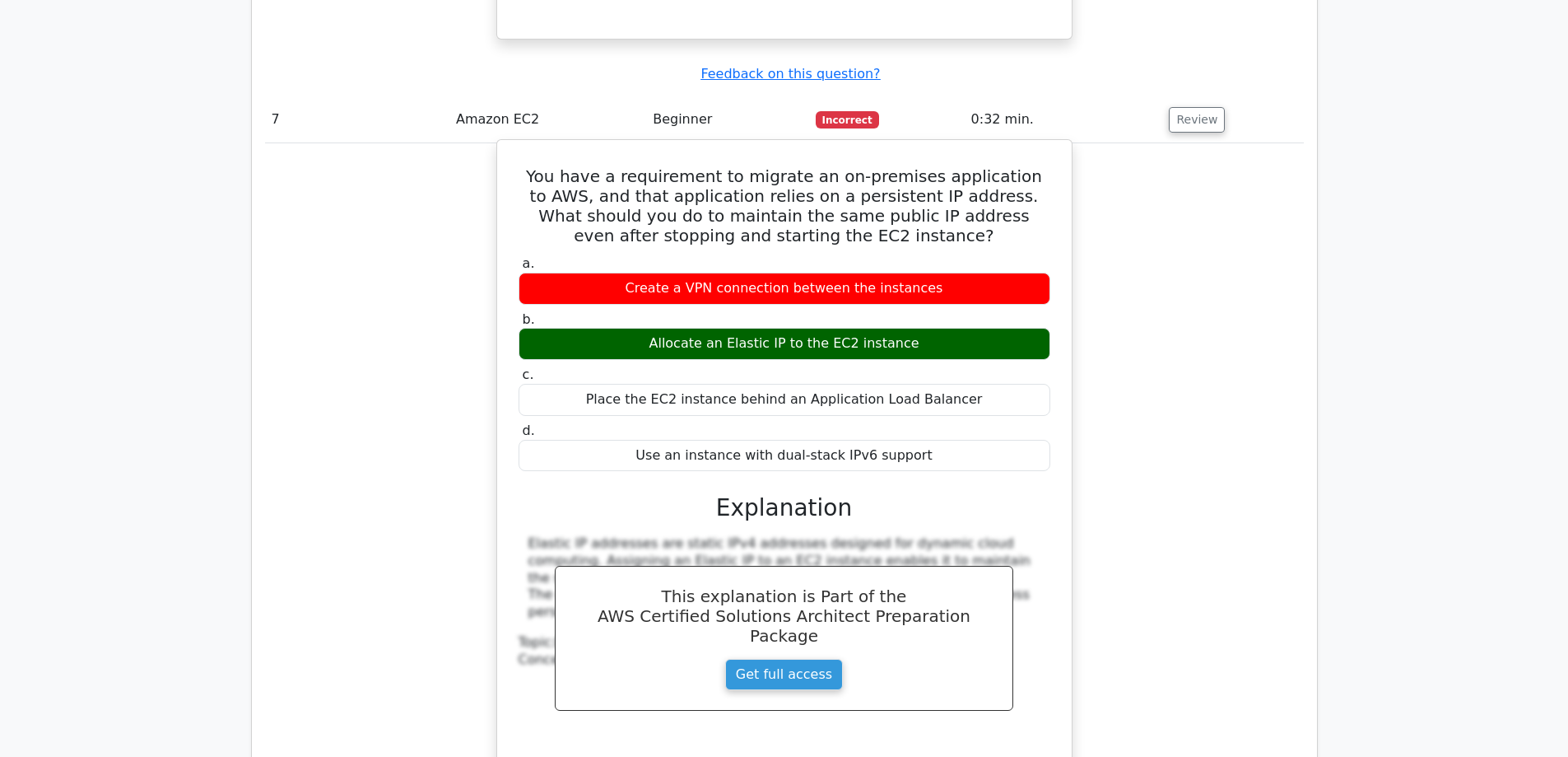
scroll to position [5517, 0]
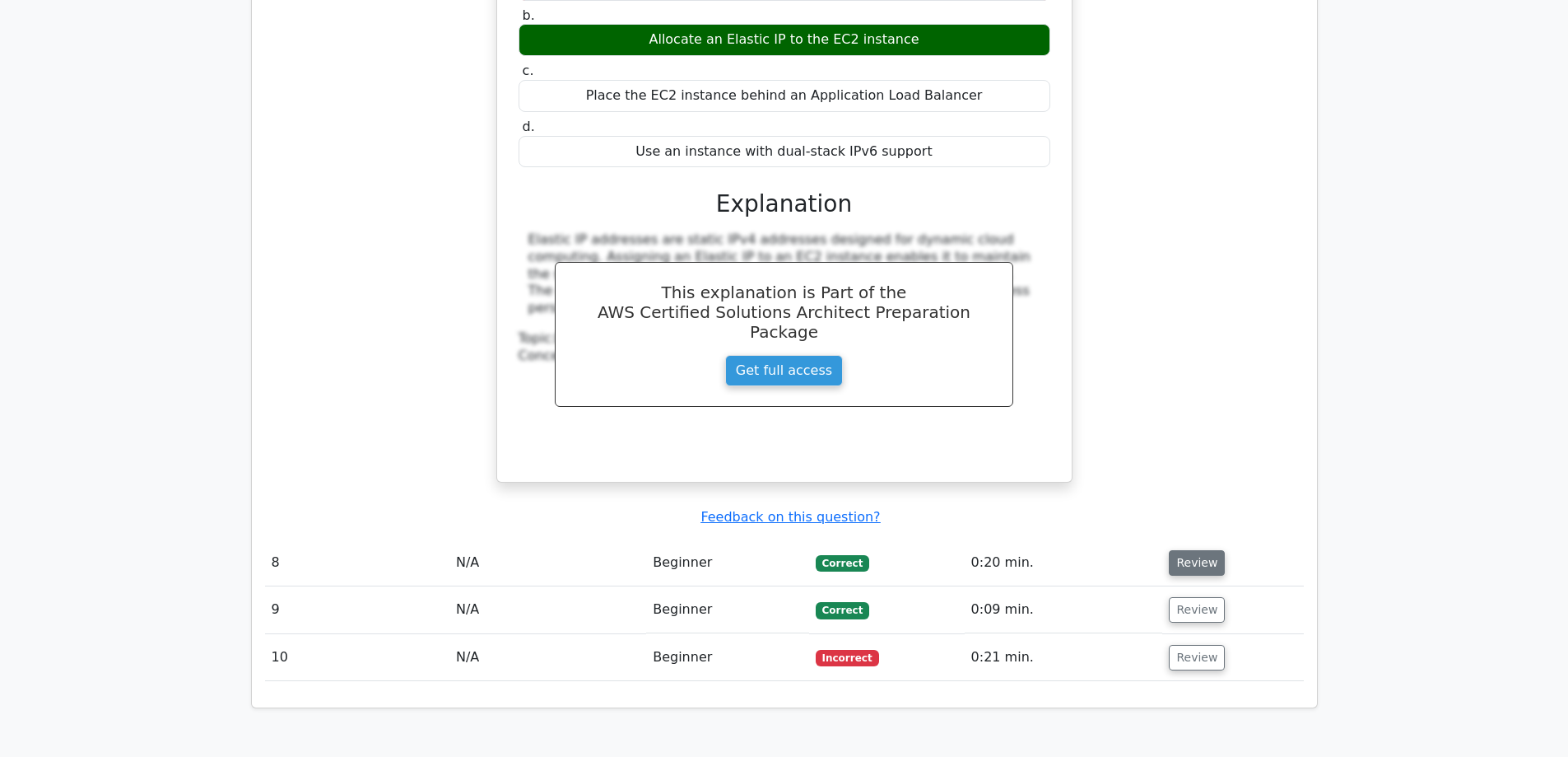
click at [1175, 550] on button "Review" at bounding box center [1197, 563] width 56 height 26
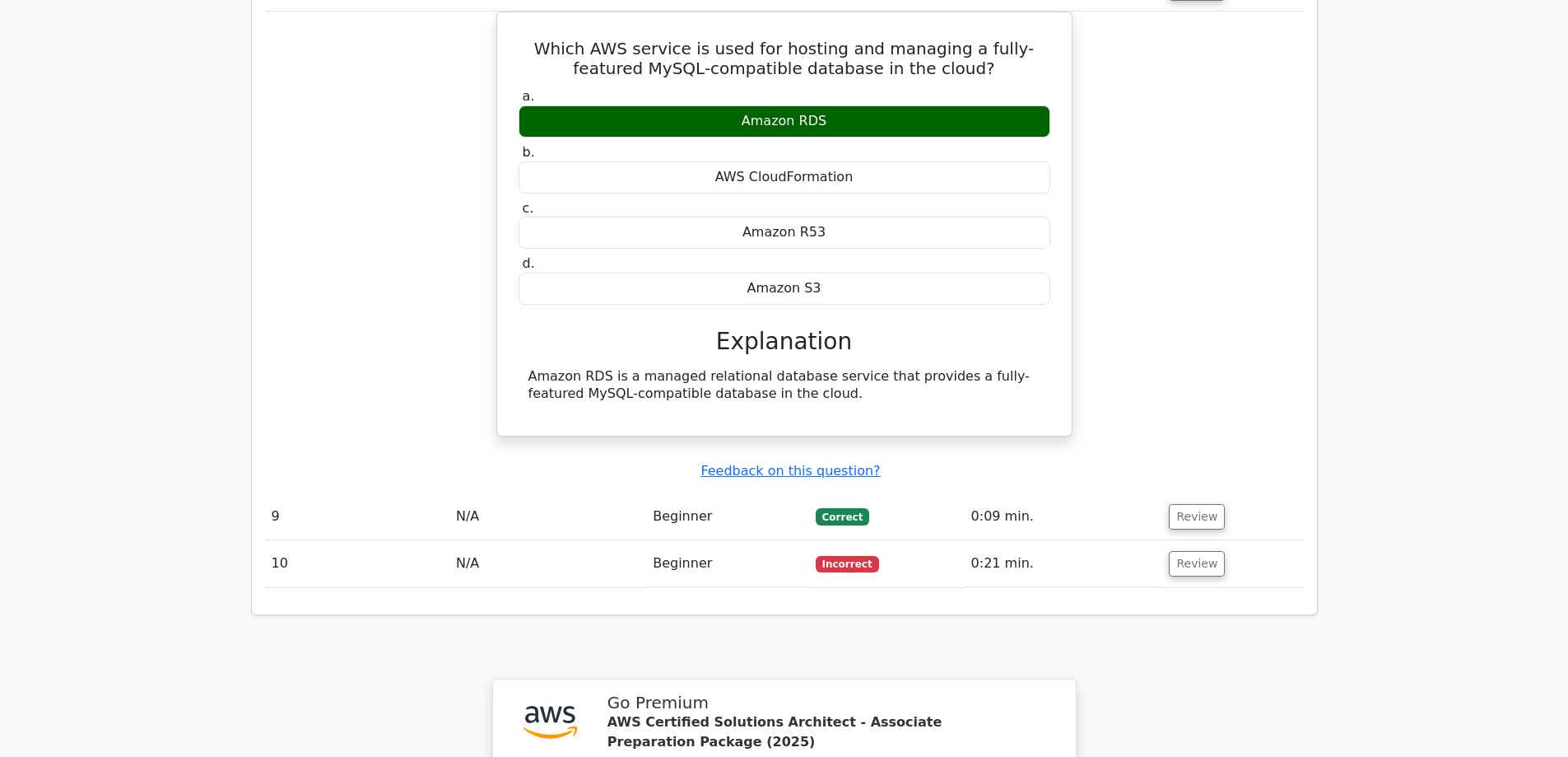
scroll to position [6094, 0]
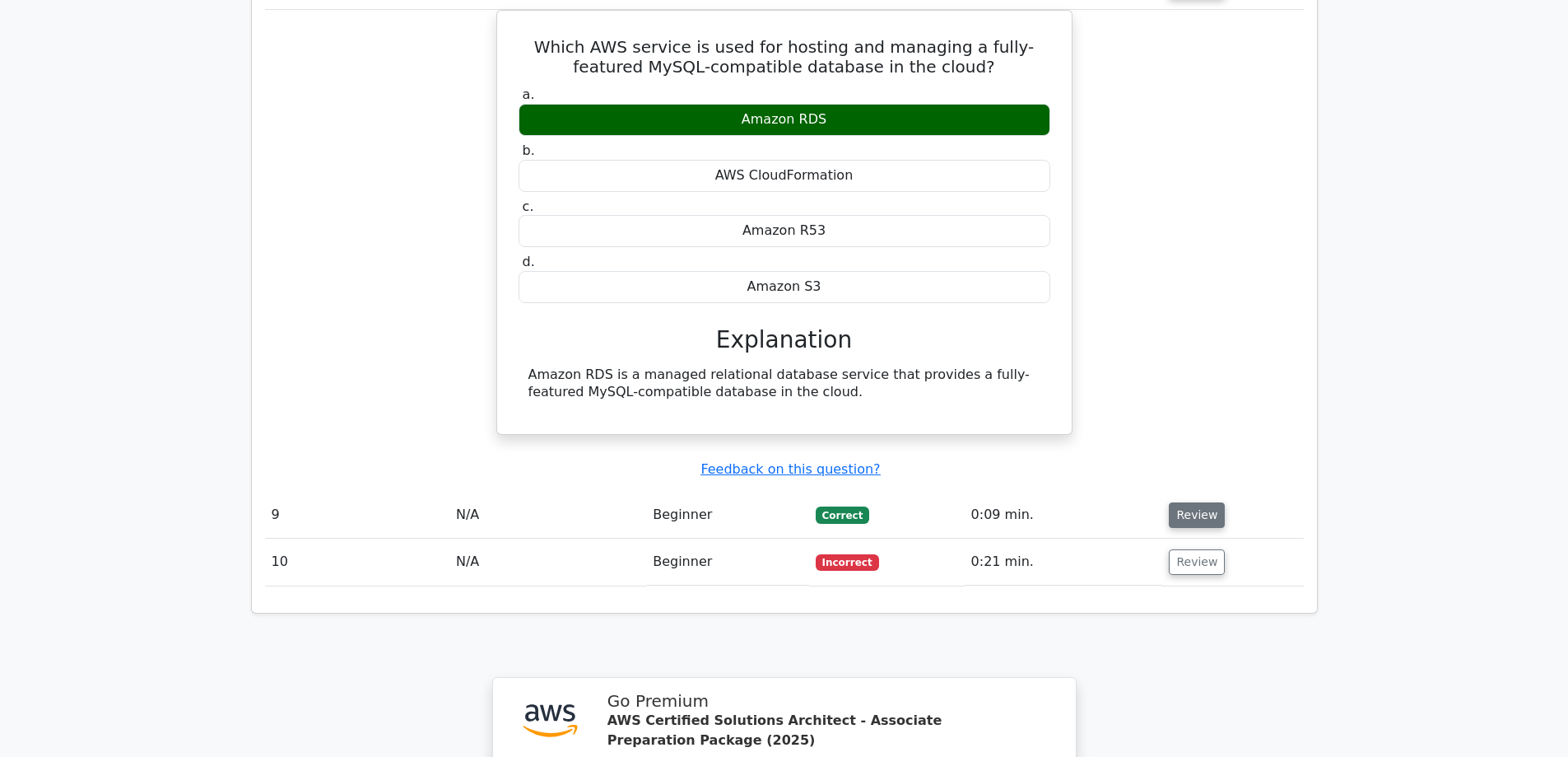
click at [1190, 503] on button "Review" at bounding box center [1197, 515] width 56 height 26
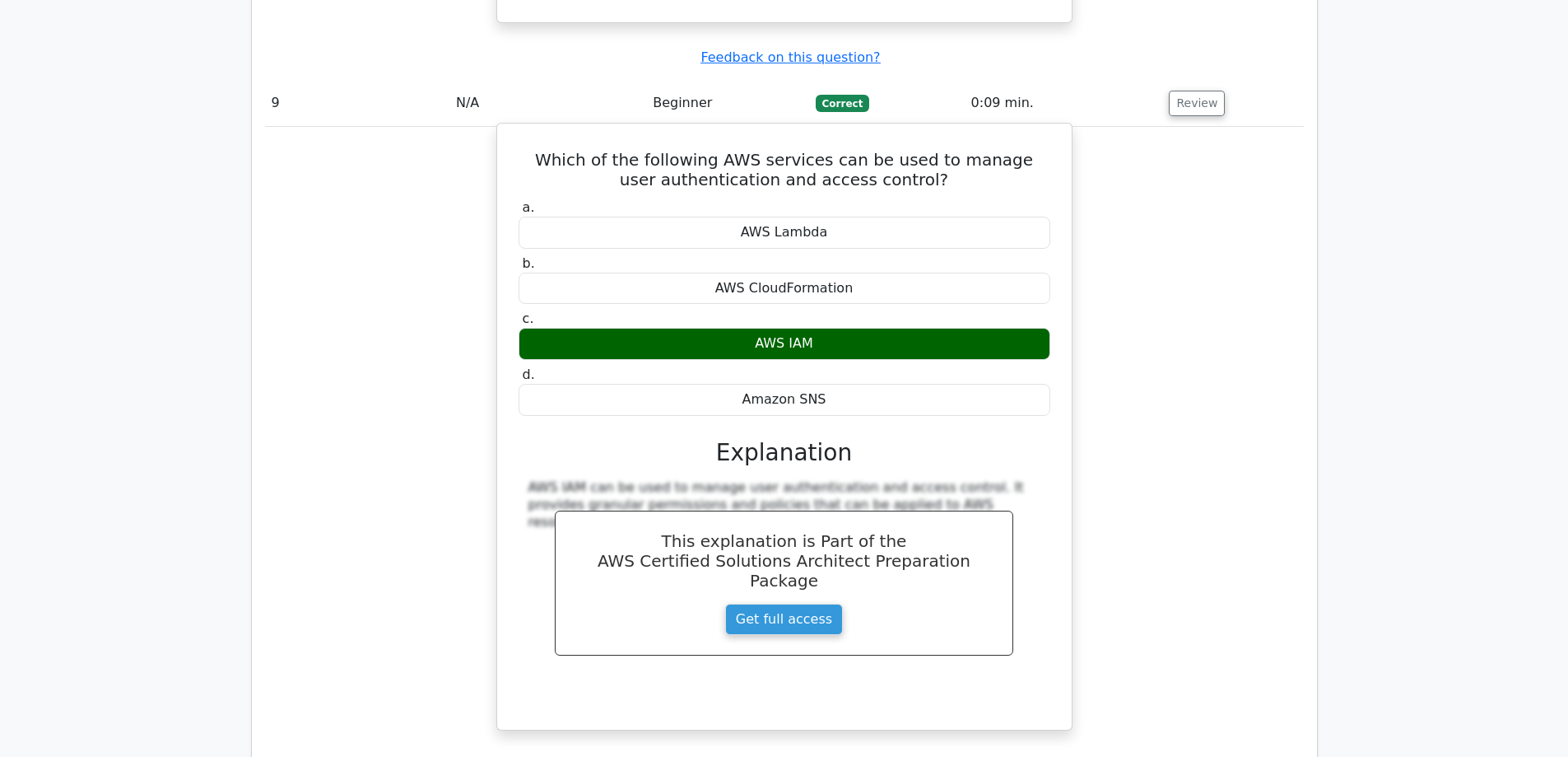
scroll to position [6588, 0]
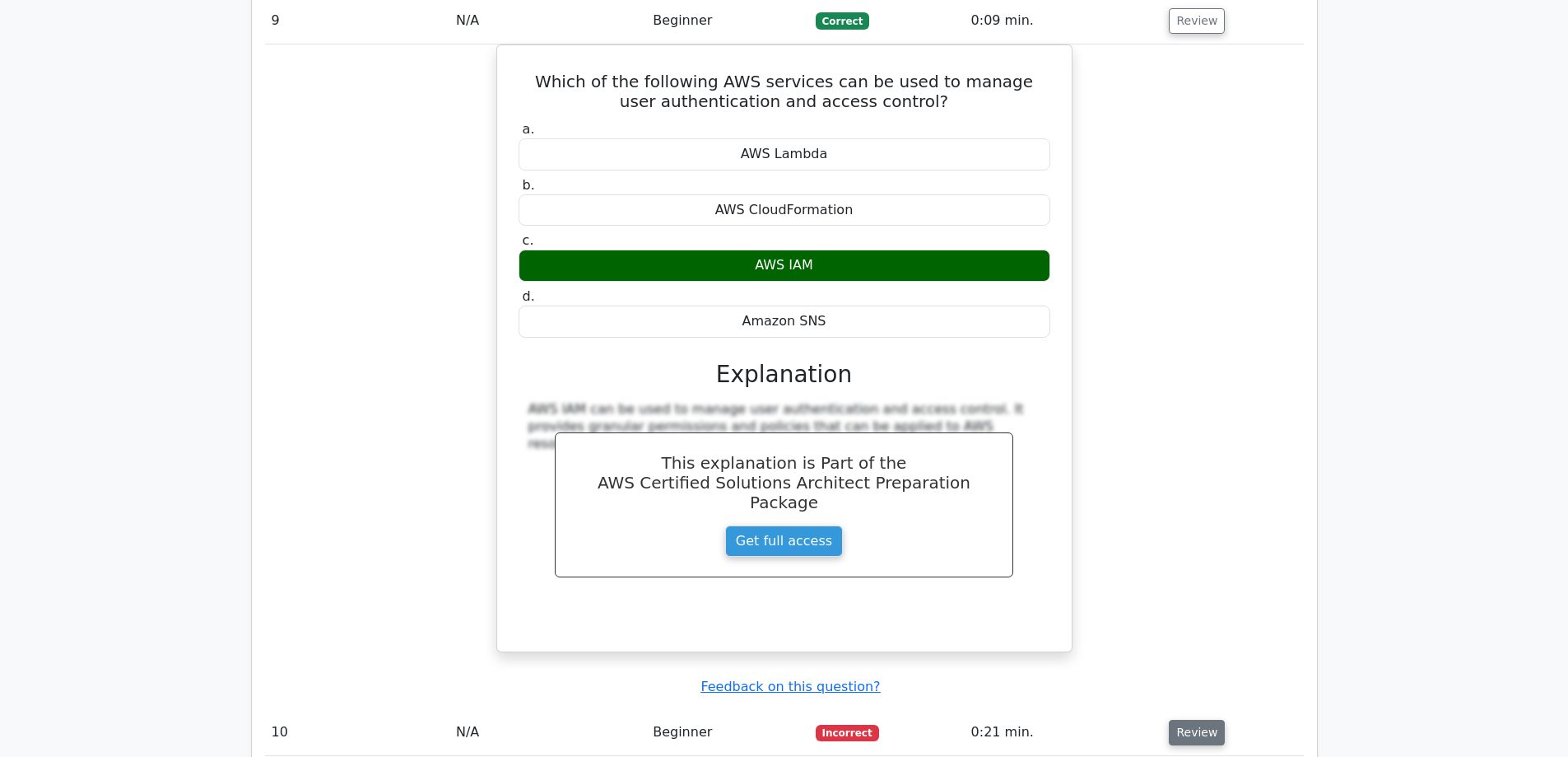
click at [1206, 719] on button "Review" at bounding box center [1197, 732] width 56 height 26
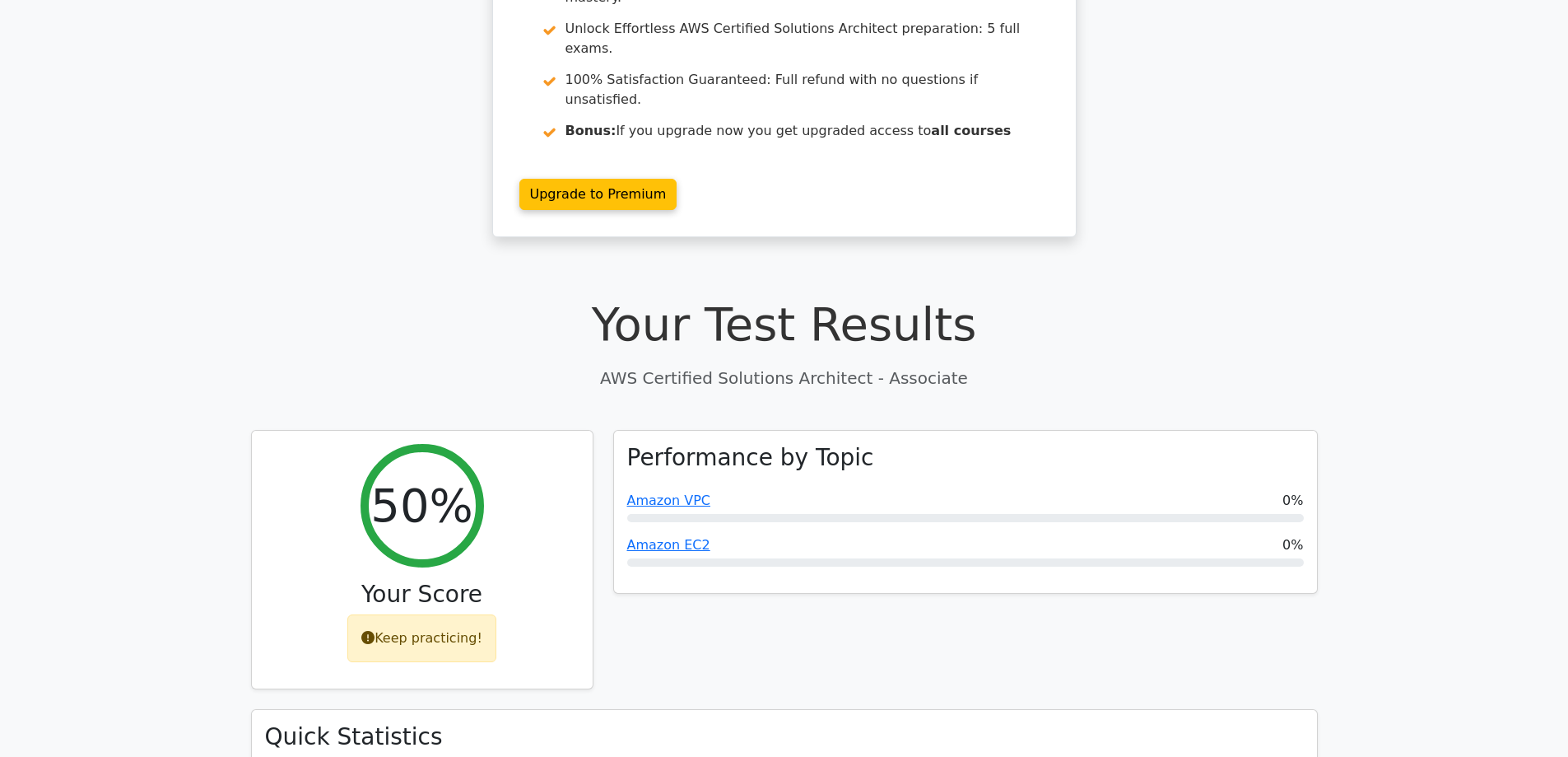
scroll to position [0, 0]
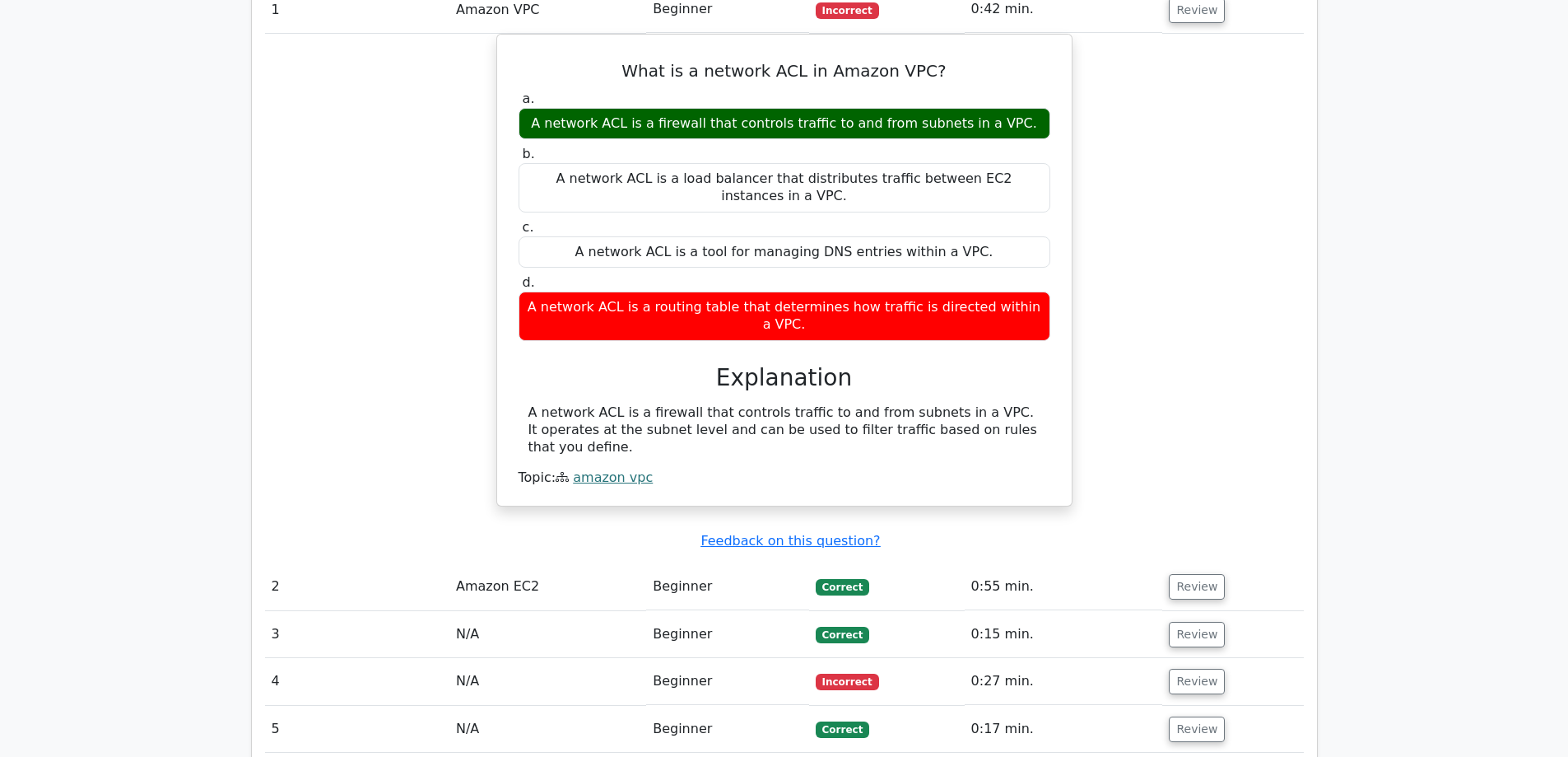
scroll to position [1400, 0]
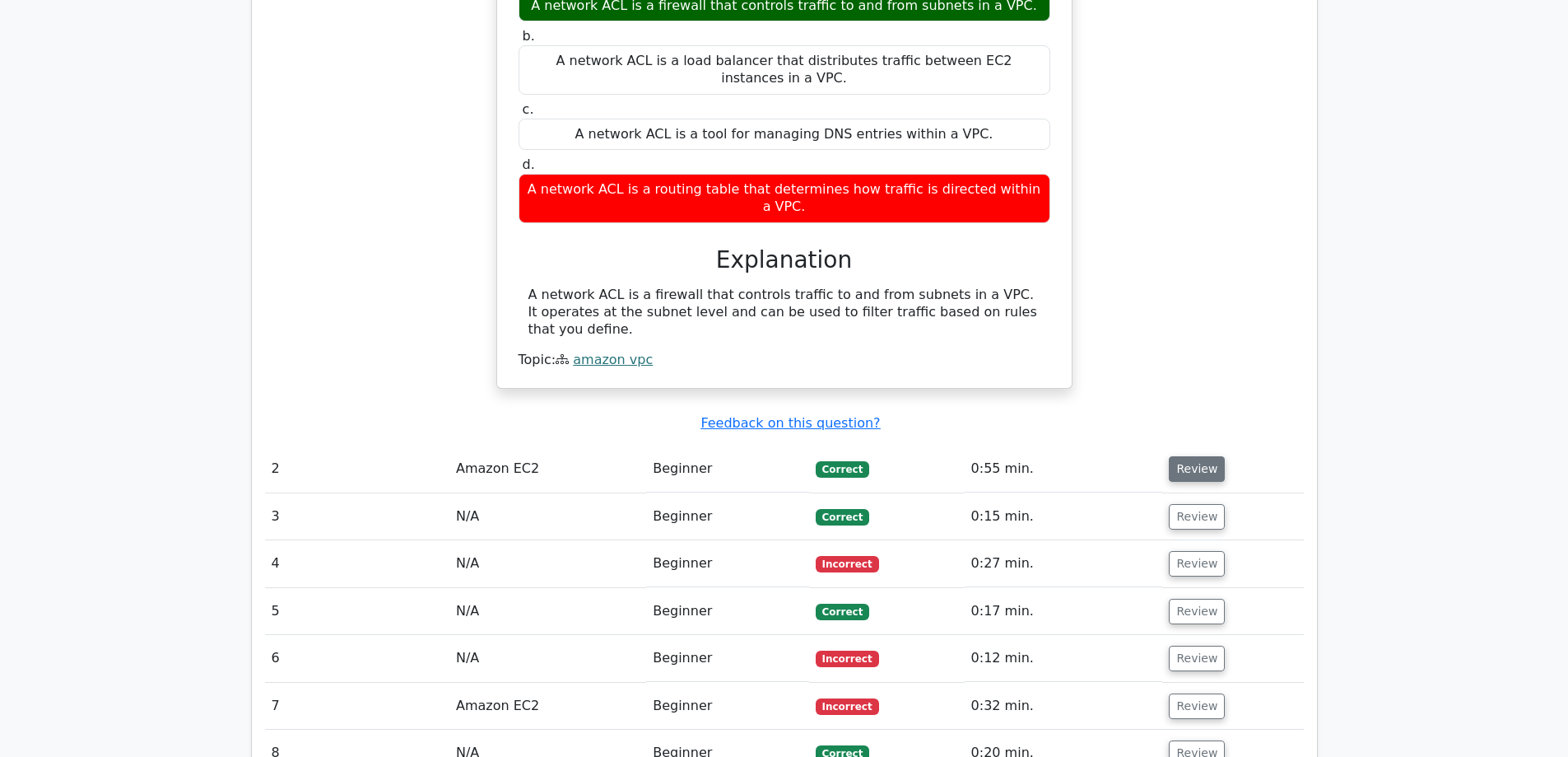
click at [1198, 456] on button "Review" at bounding box center [1197, 468] width 56 height 26
